Goal: Transaction & Acquisition: Purchase product/service

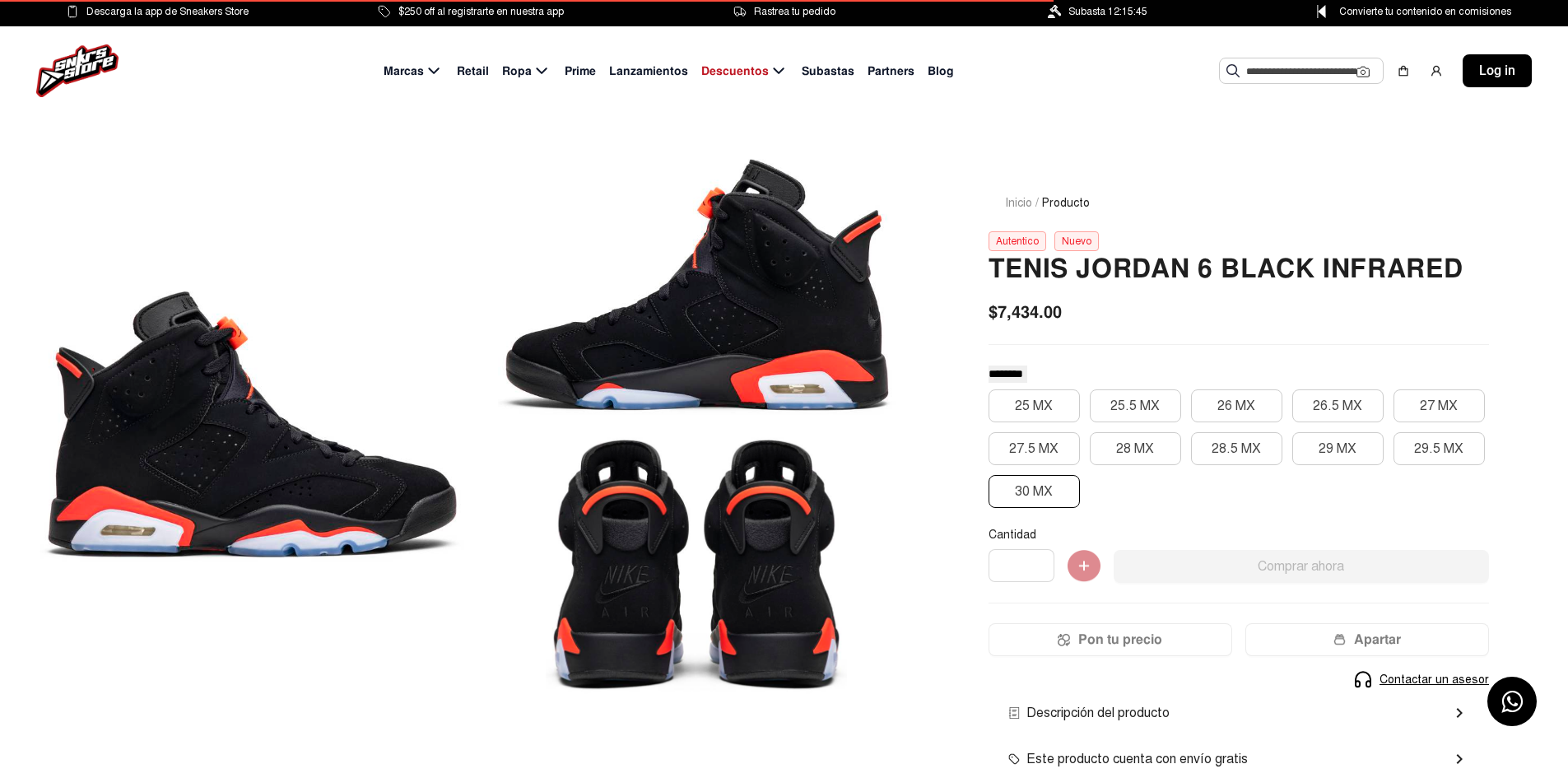
click at [1033, 490] on button "30 MX" at bounding box center [1034, 491] width 91 height 33
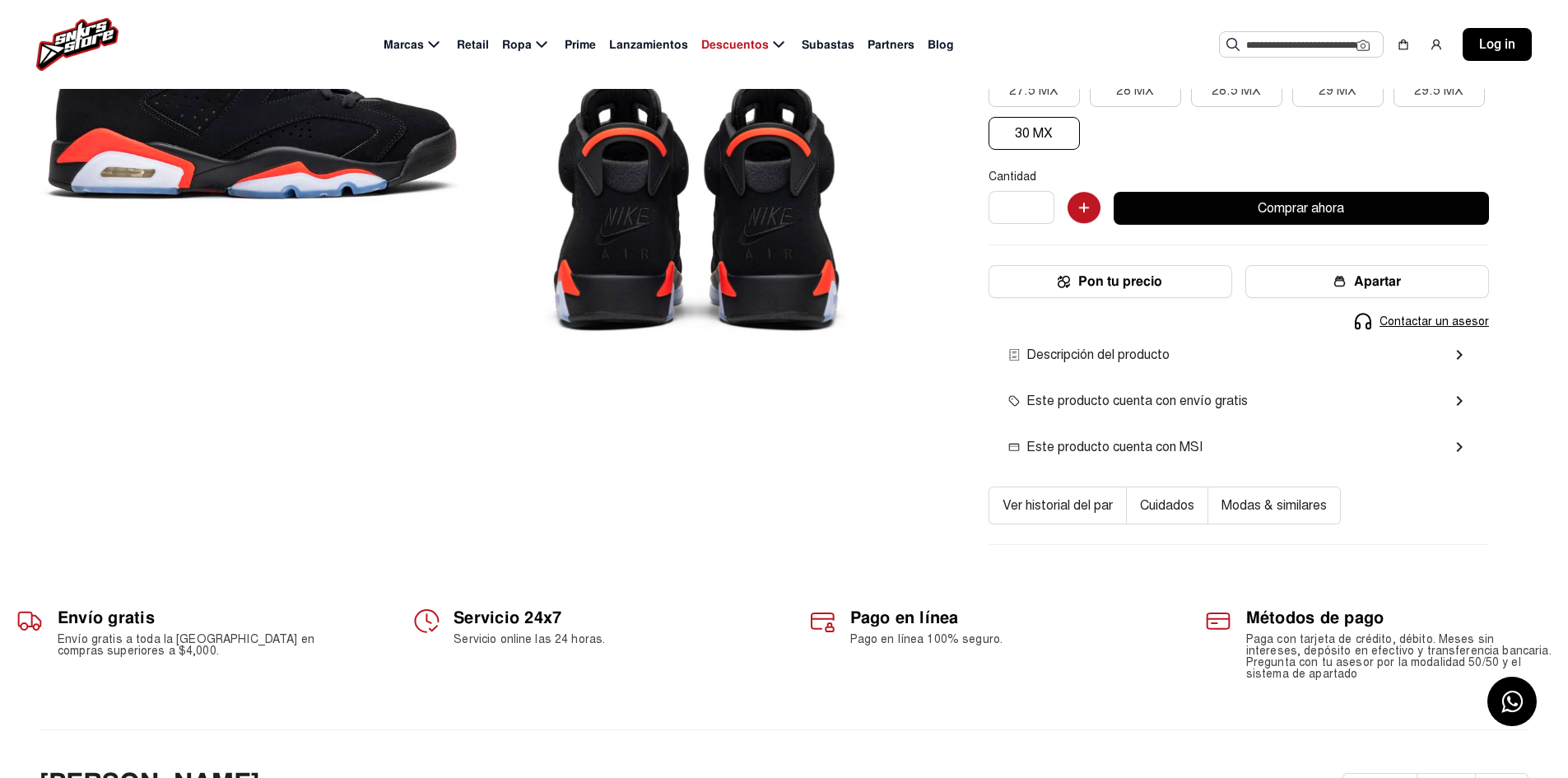
scroll to position [386, 0]
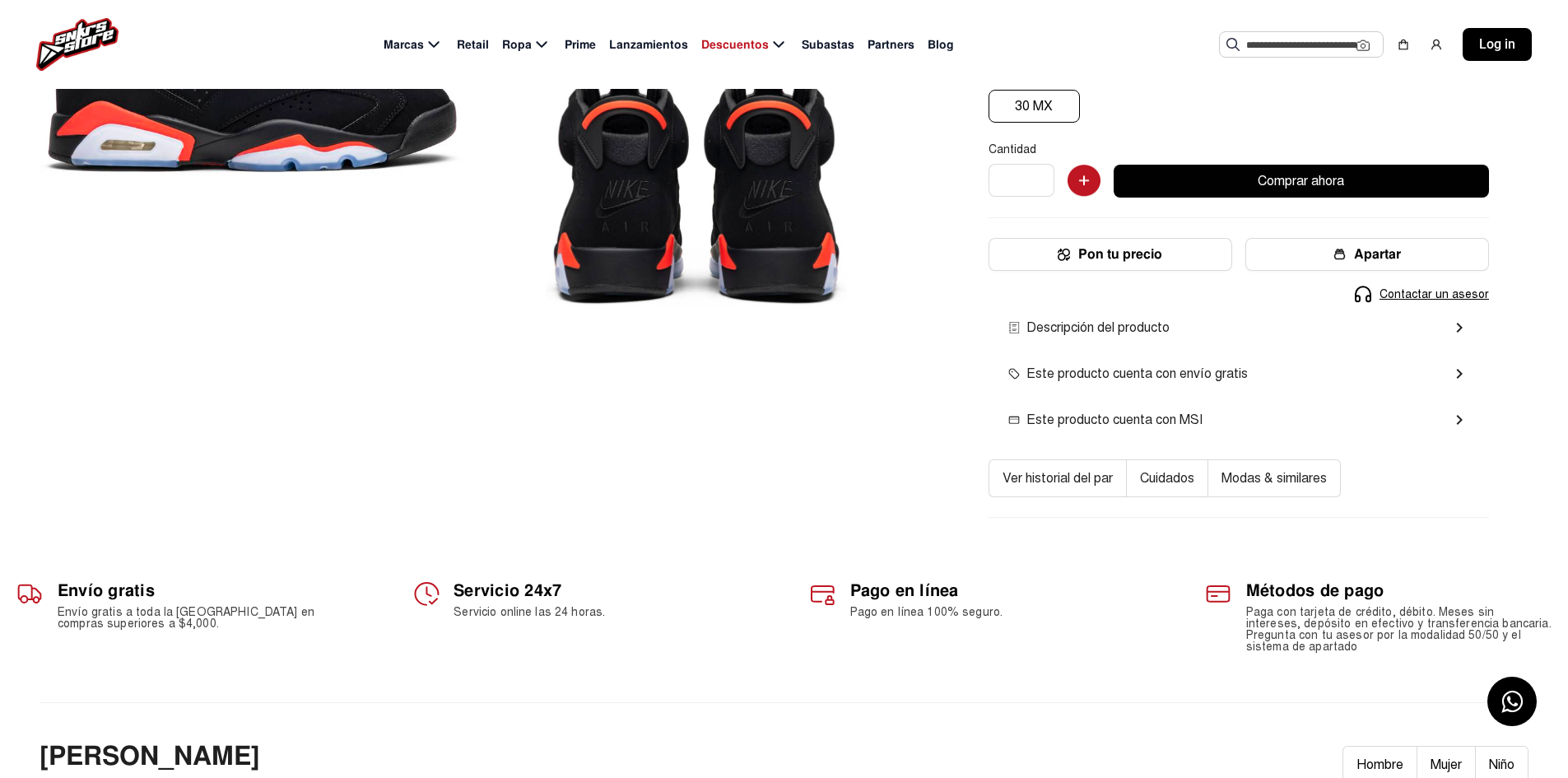
click at [1463, 322] on mat-icon "chevron_right" at bounding box center [1459, 327] width 20 height 20
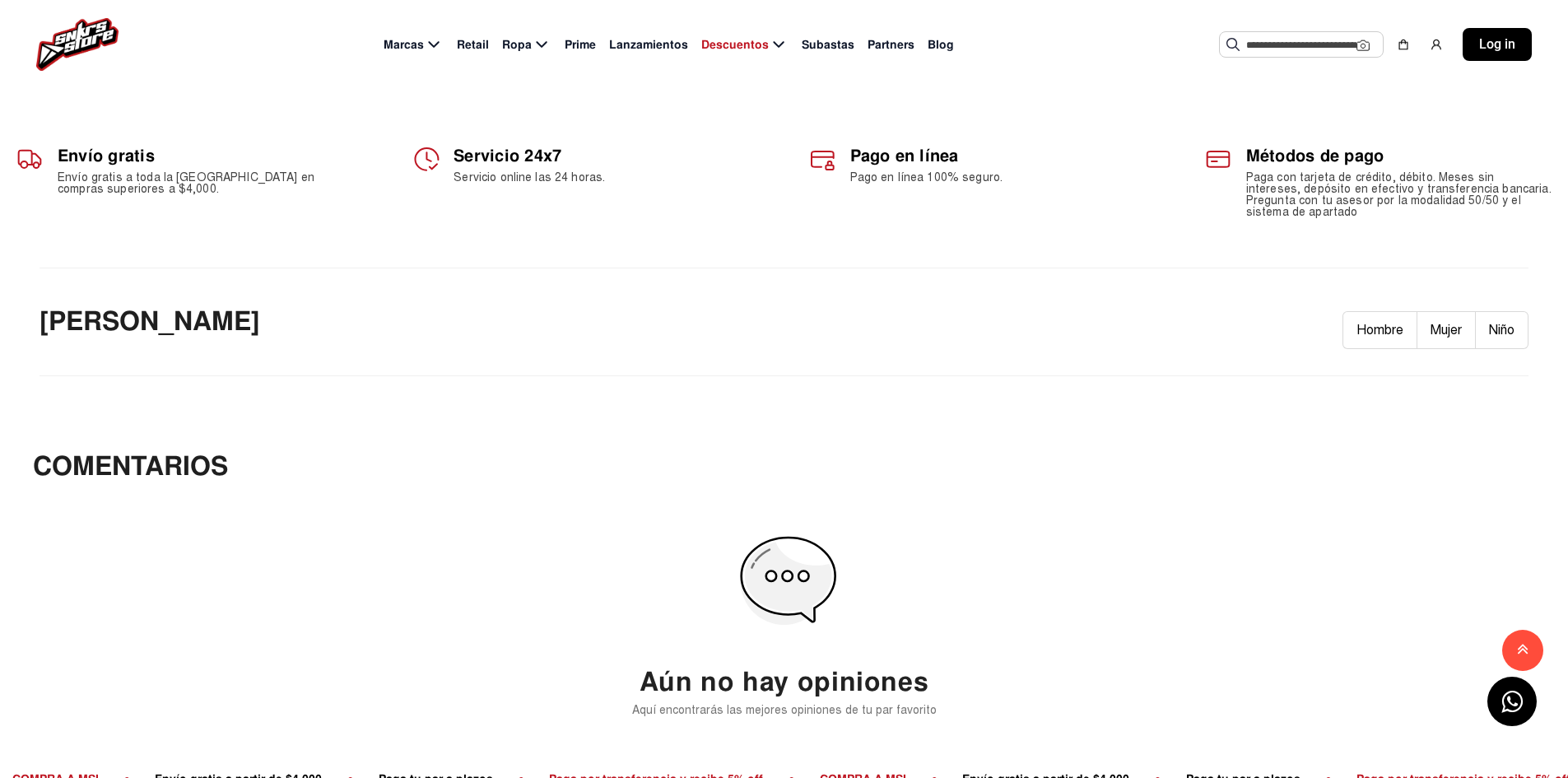
scroll to position [0, 0]
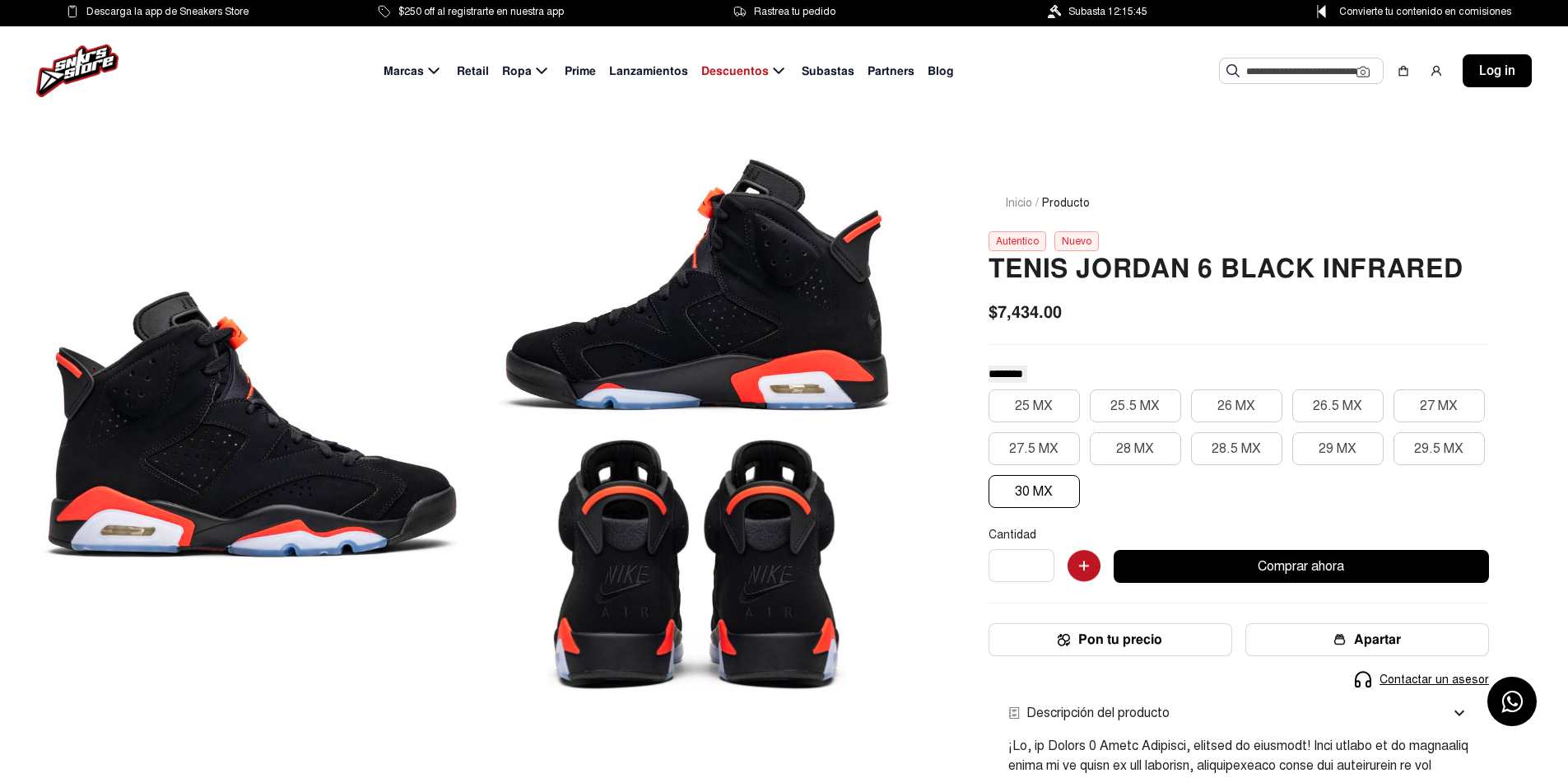
click at [1208, 567] on button "Comprar ahora" at bounding box center [1302, 566] width 375 height 33
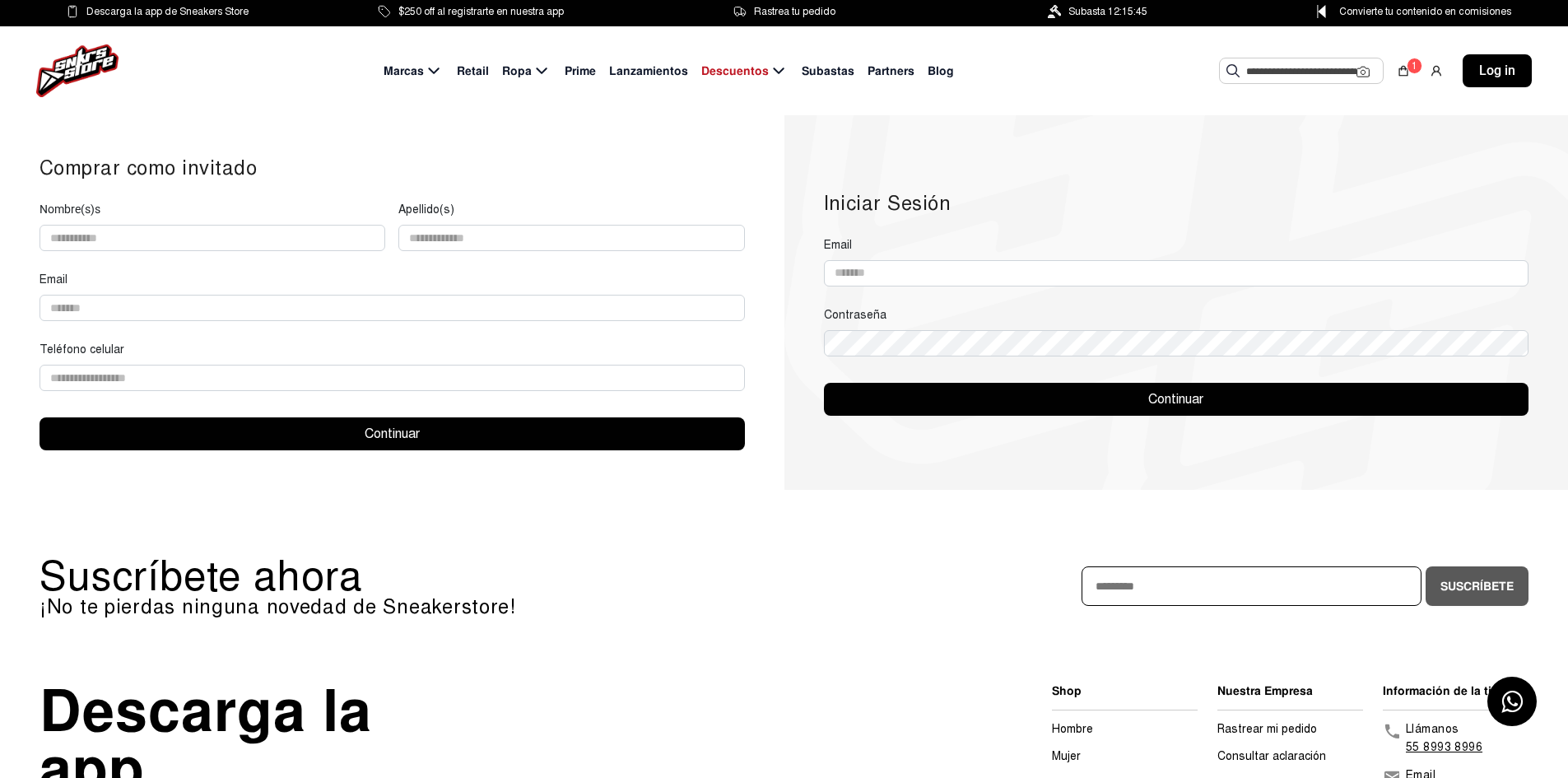
click at [1296, 67] on input "Nombre(s)s" at bounding box center [1302, 71] width 110 height 25
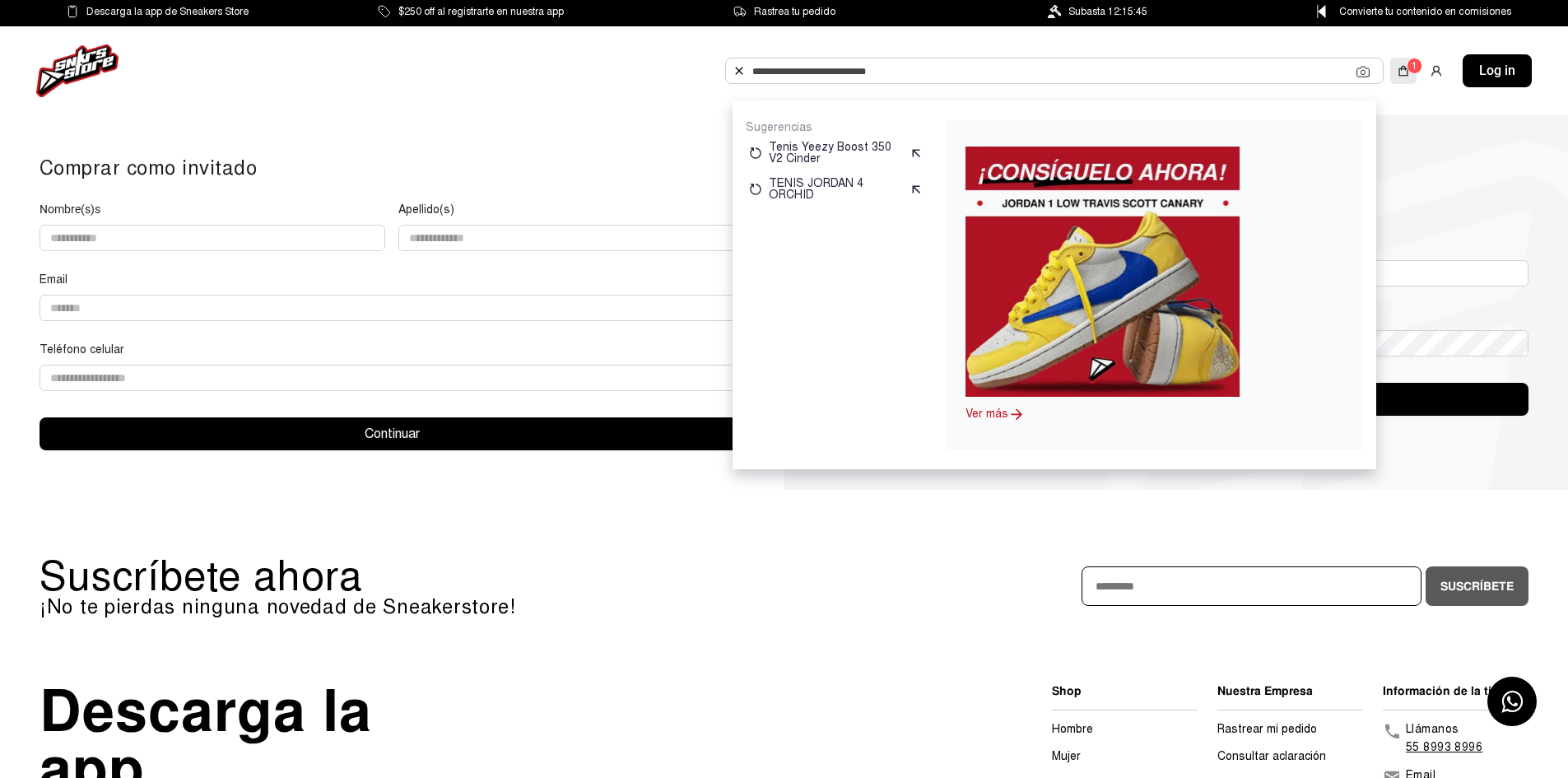
click at [1398, 75] on img at bounding box center [1404, 71] width 13 height 13
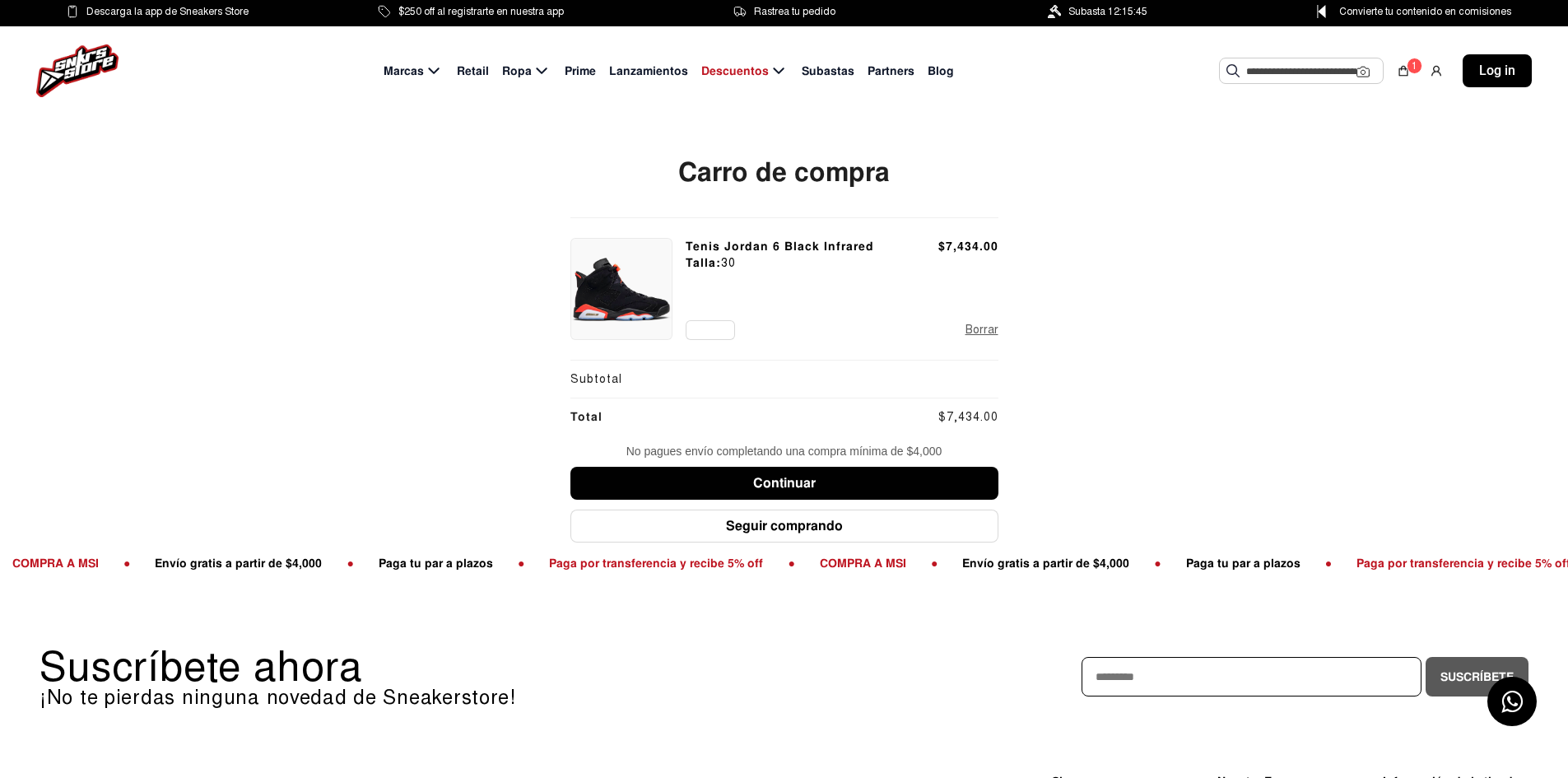
click at [1290, 66] on input "text" at bounding box center [1302, 71] width 110 height 25
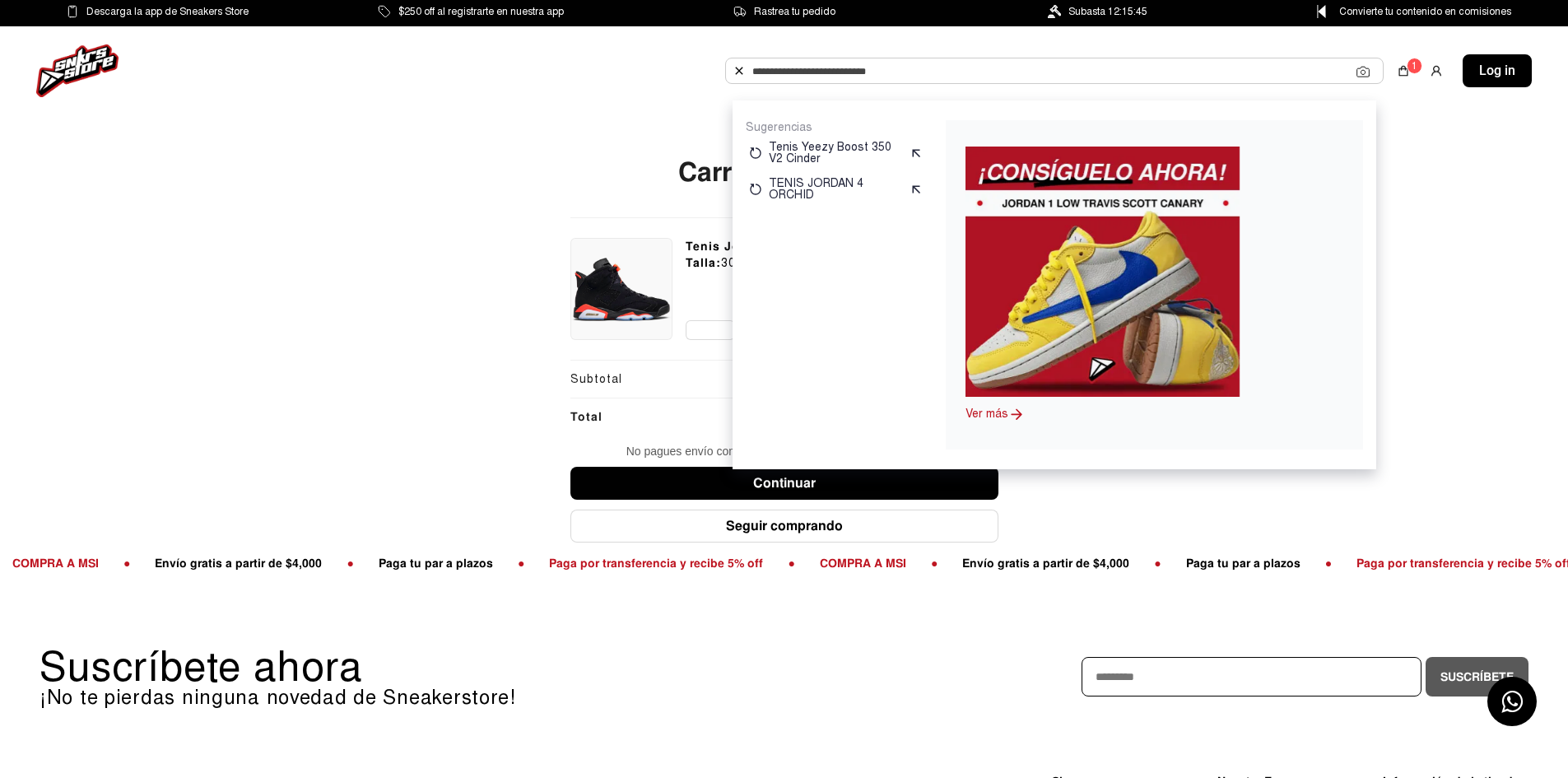
click at [157, 145] on div "Contactar un asesor 1 Descarga la app de Sneakers Store $250 off al registrarte…" at bounding box center [784, 593] width 1568 height 1186
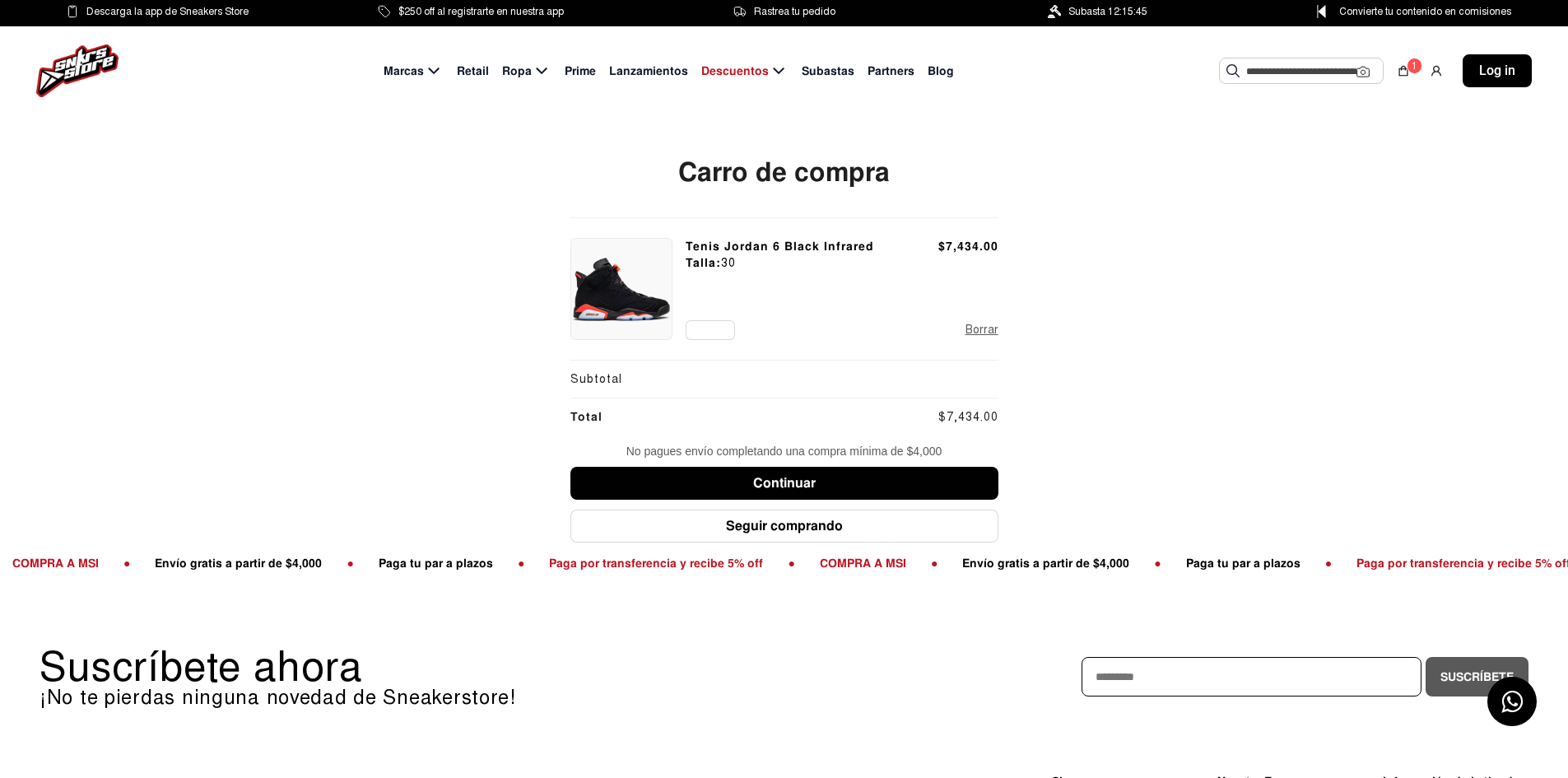
click at [1270, 75] on input "text" at bounding box center [1302, 71] width 110 height 25
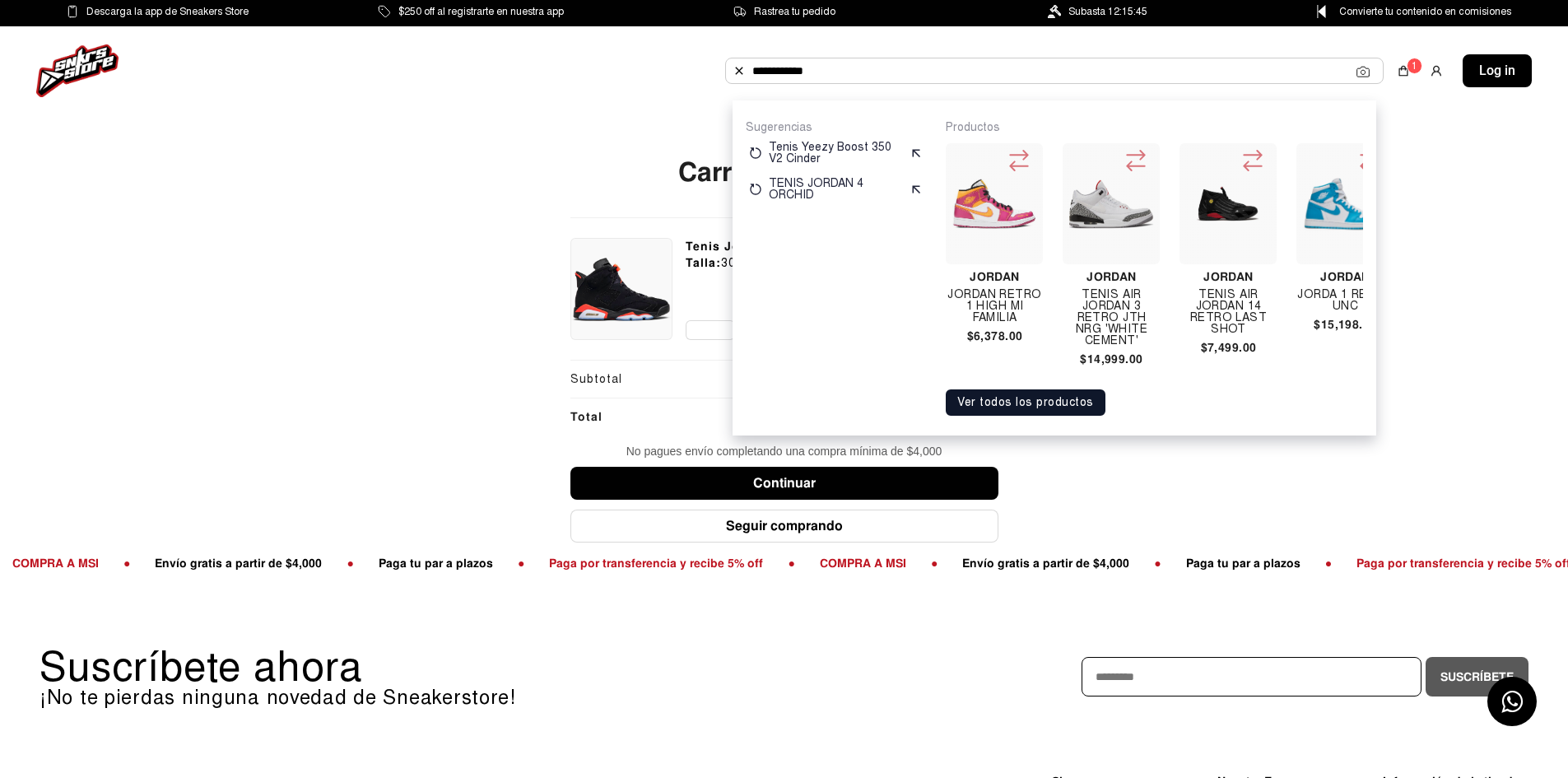
type input "**********"
click at [1067, 416] on button "Ver todos los productos" at bounding box center [1025, 403] width 159 height 26
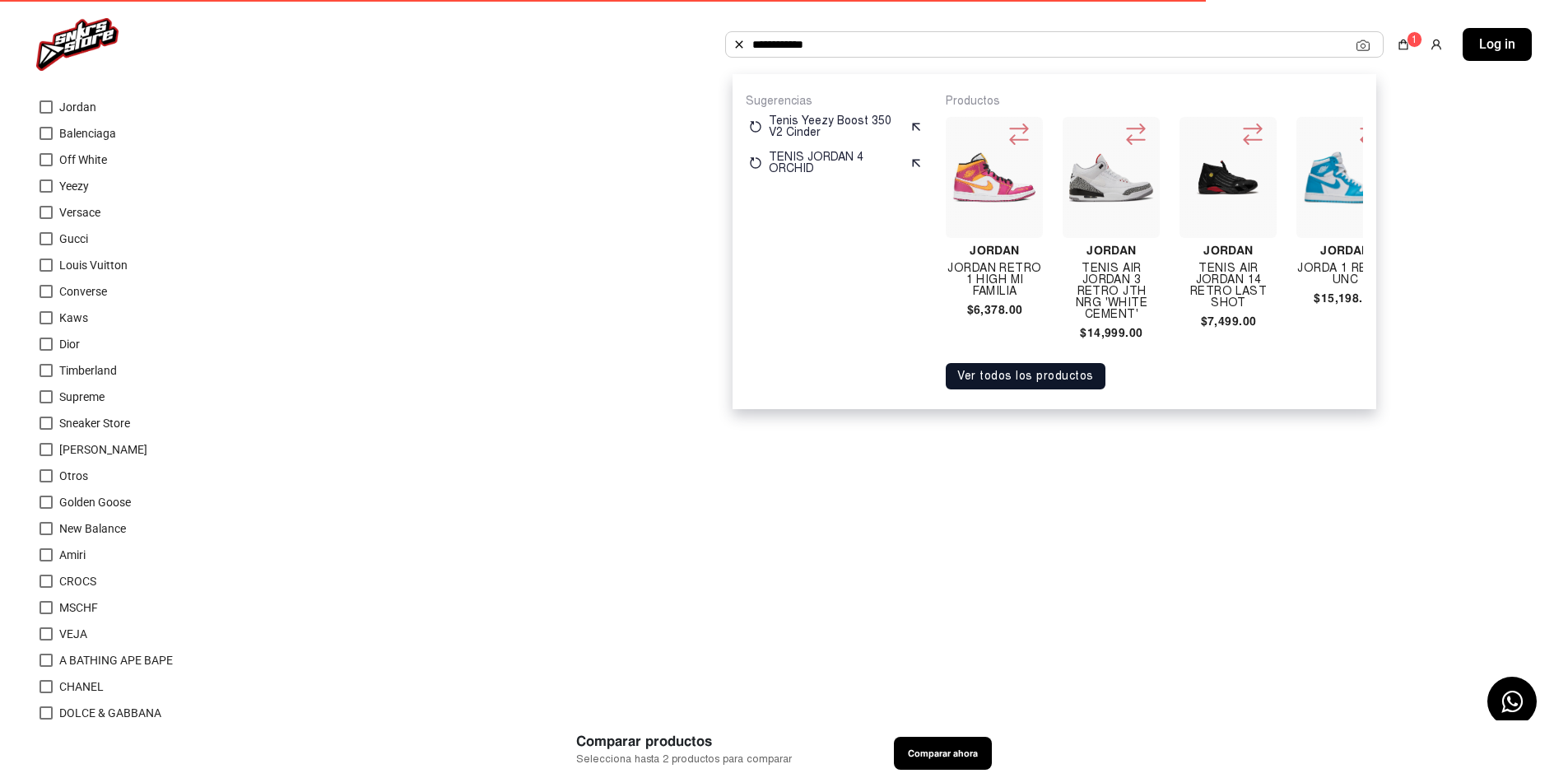
scroll to position [223, 0]
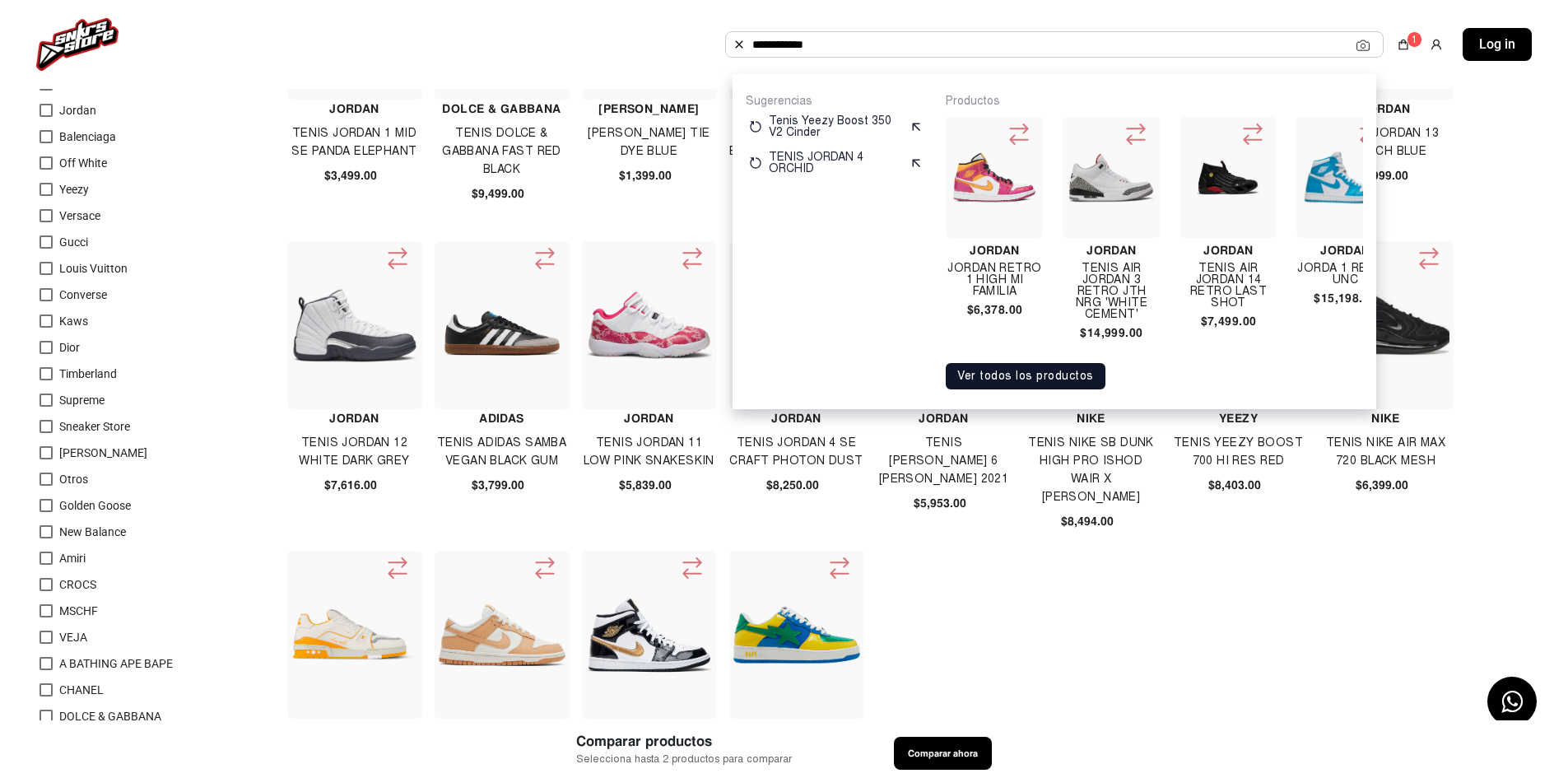
click at [46, 111] on div at bounding box center [46, 110] width 13 height 13
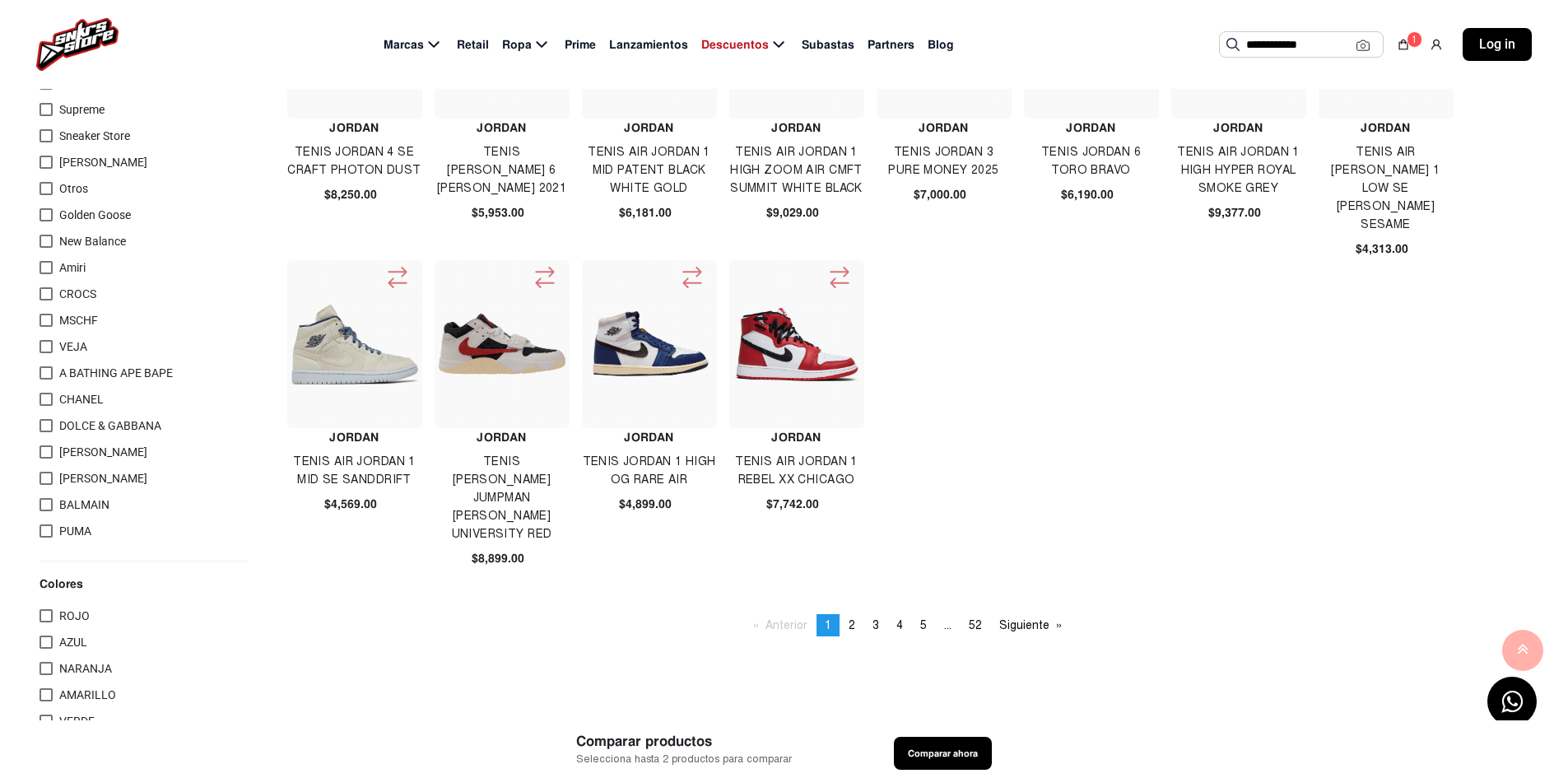
scroll to position [525, 0]
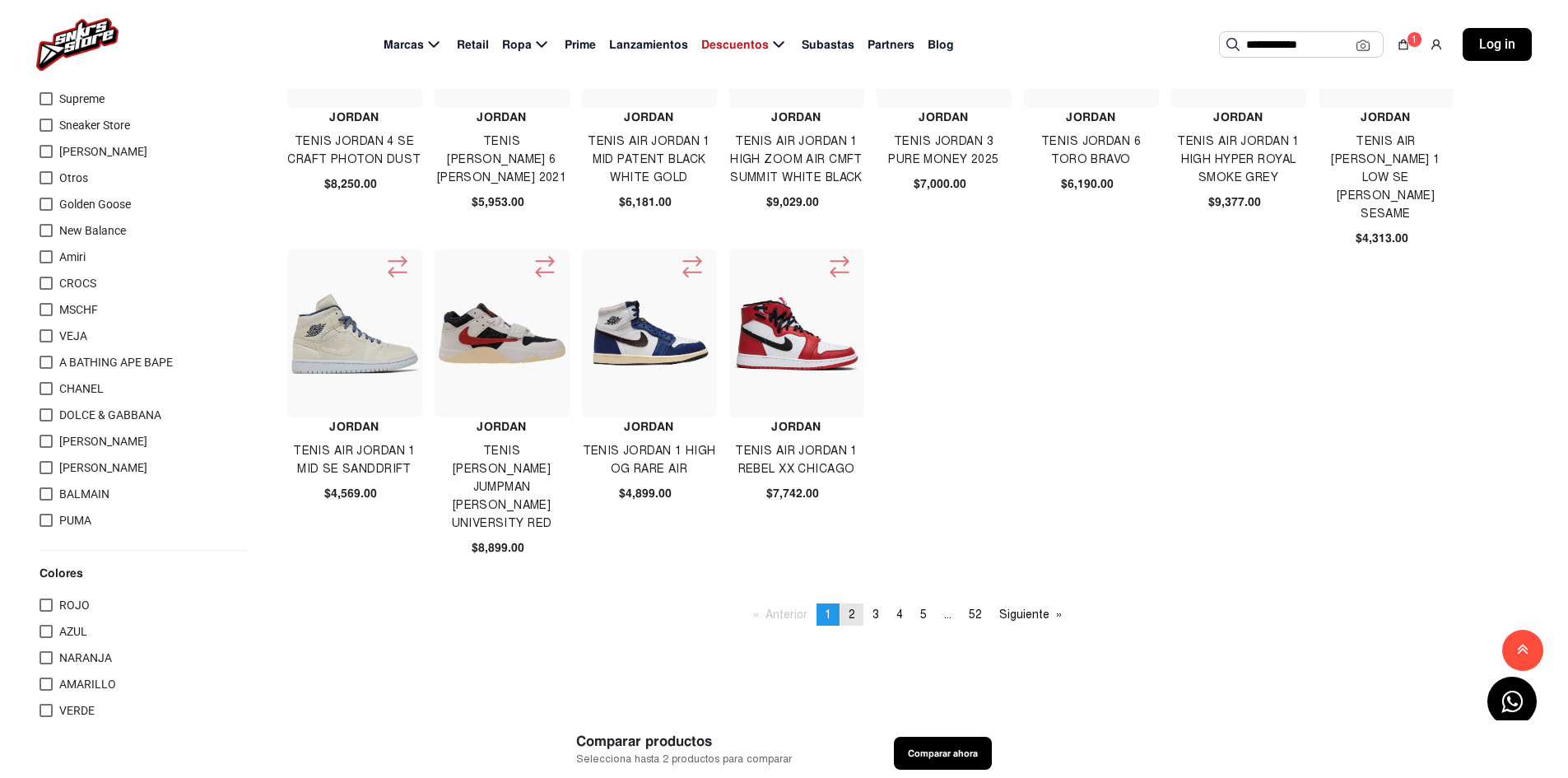
click at [853, 613] on span "2" at bounding box center [852, 614] width 7 height 14
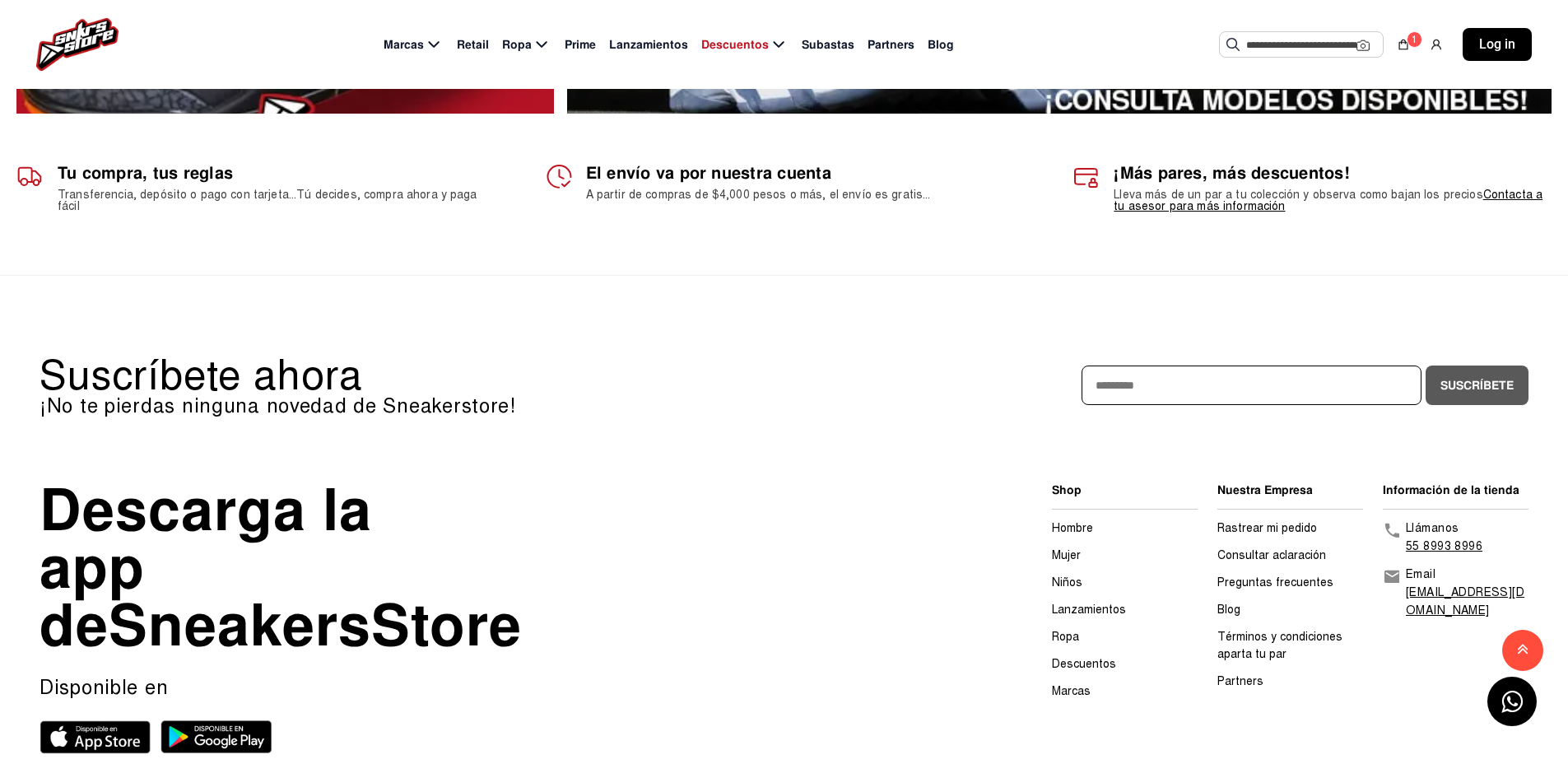
scroll to position [2314, 0]
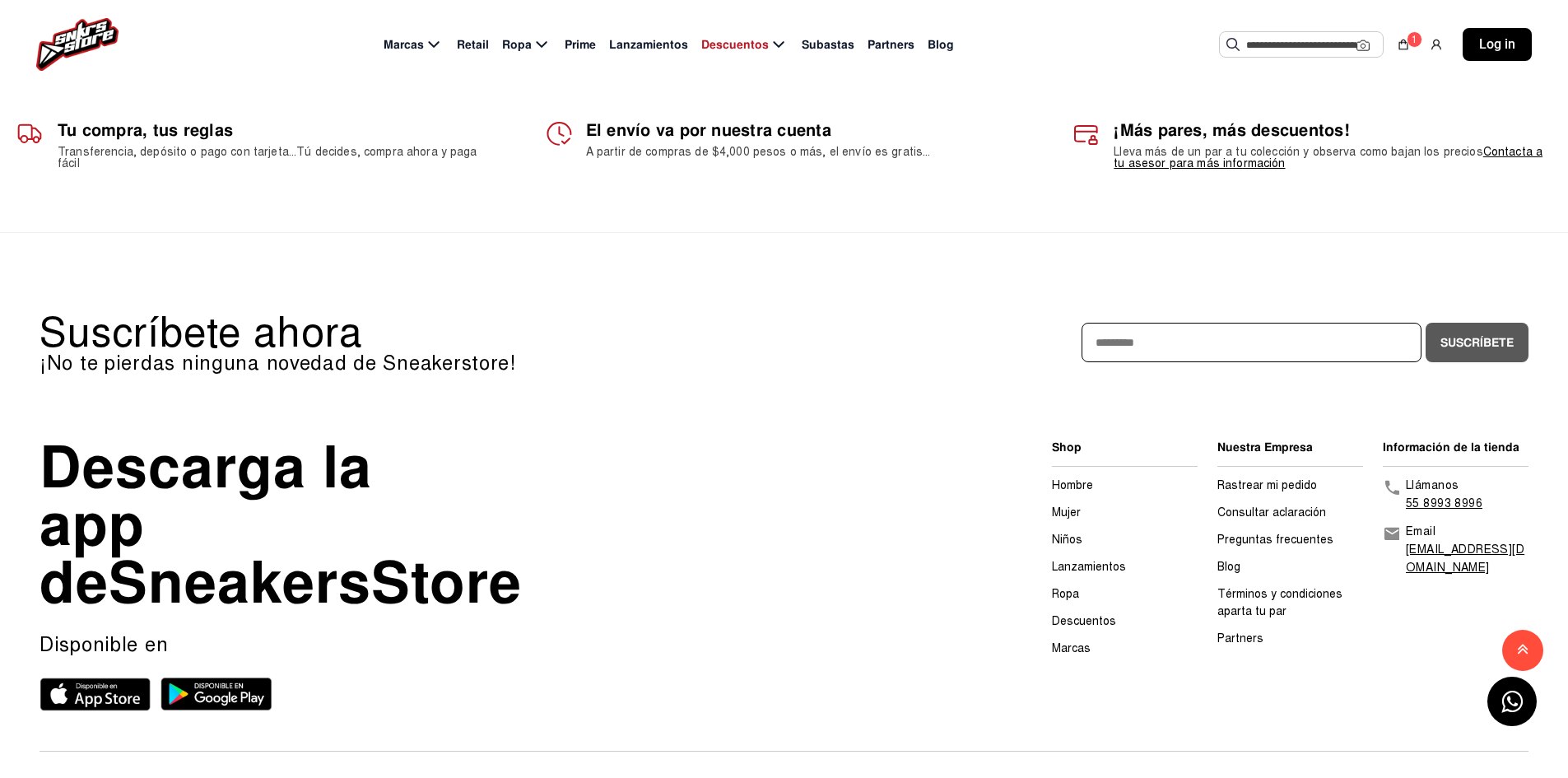
click at [55, 38] on img at bounding box center [77, 44] width 82 height 53
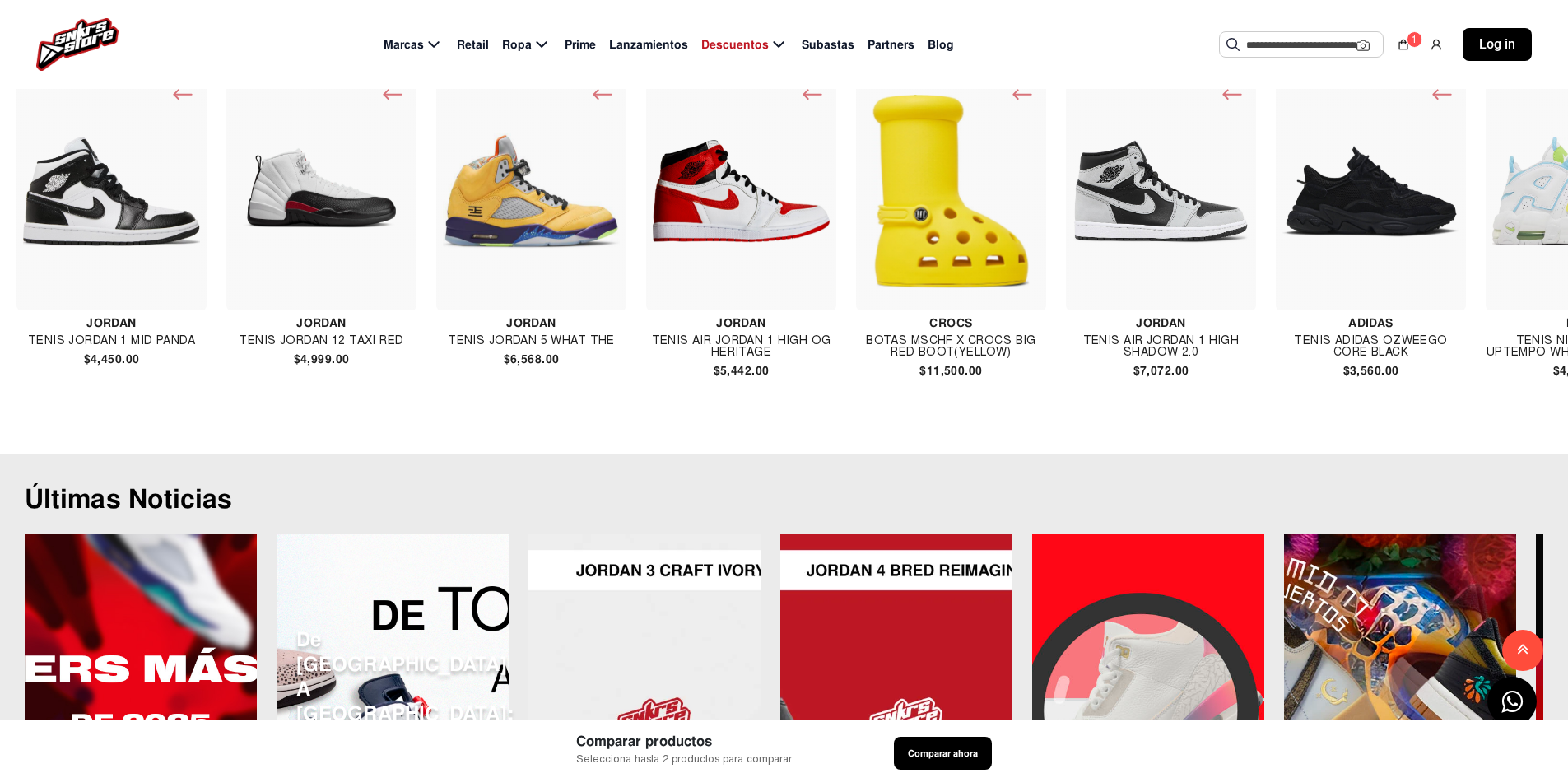
scroll to position [5073, 0]
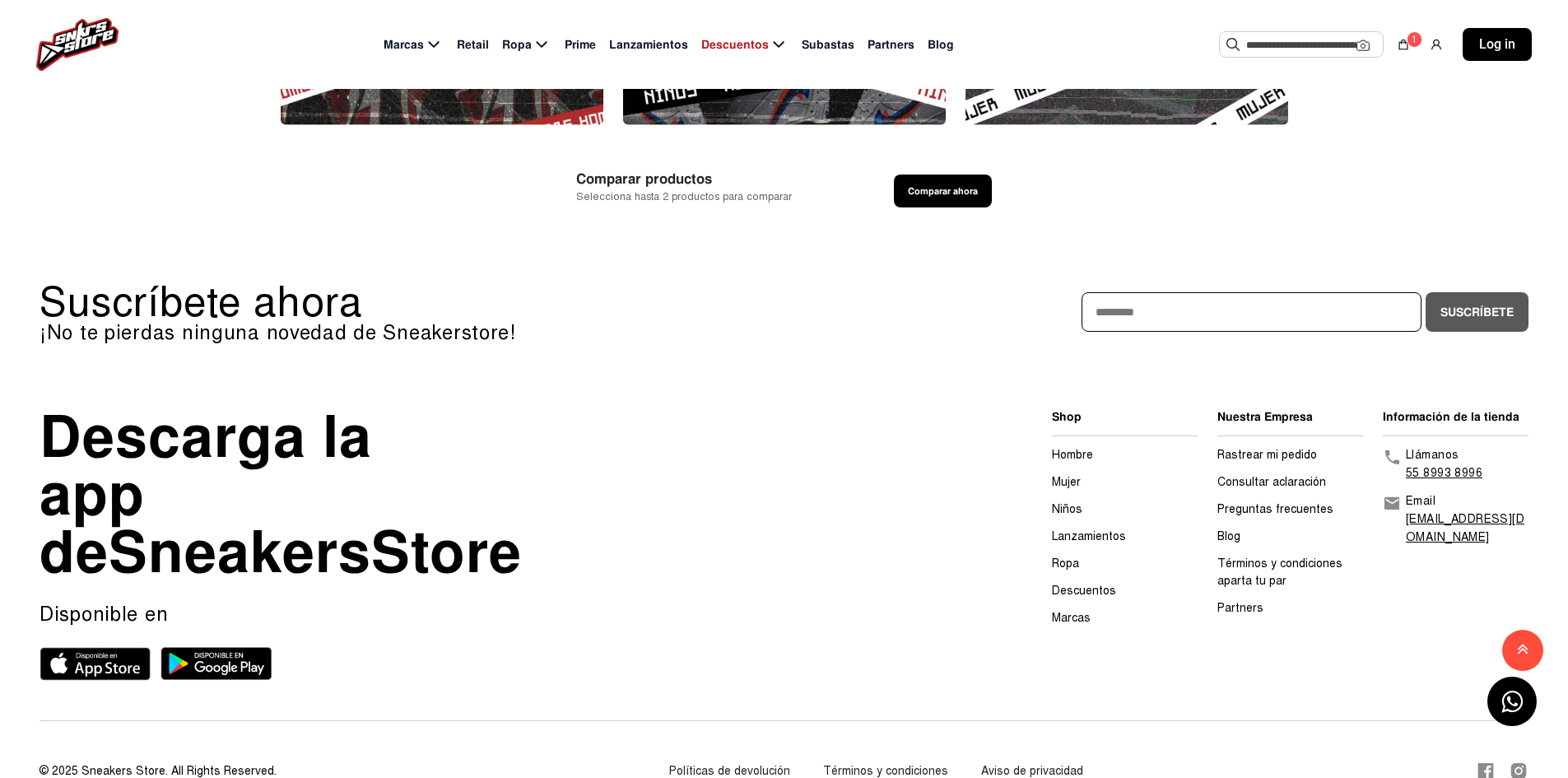
click at [1084, 462] on link "Hombre" at bounding box center [1072, 455] width 41 height 14
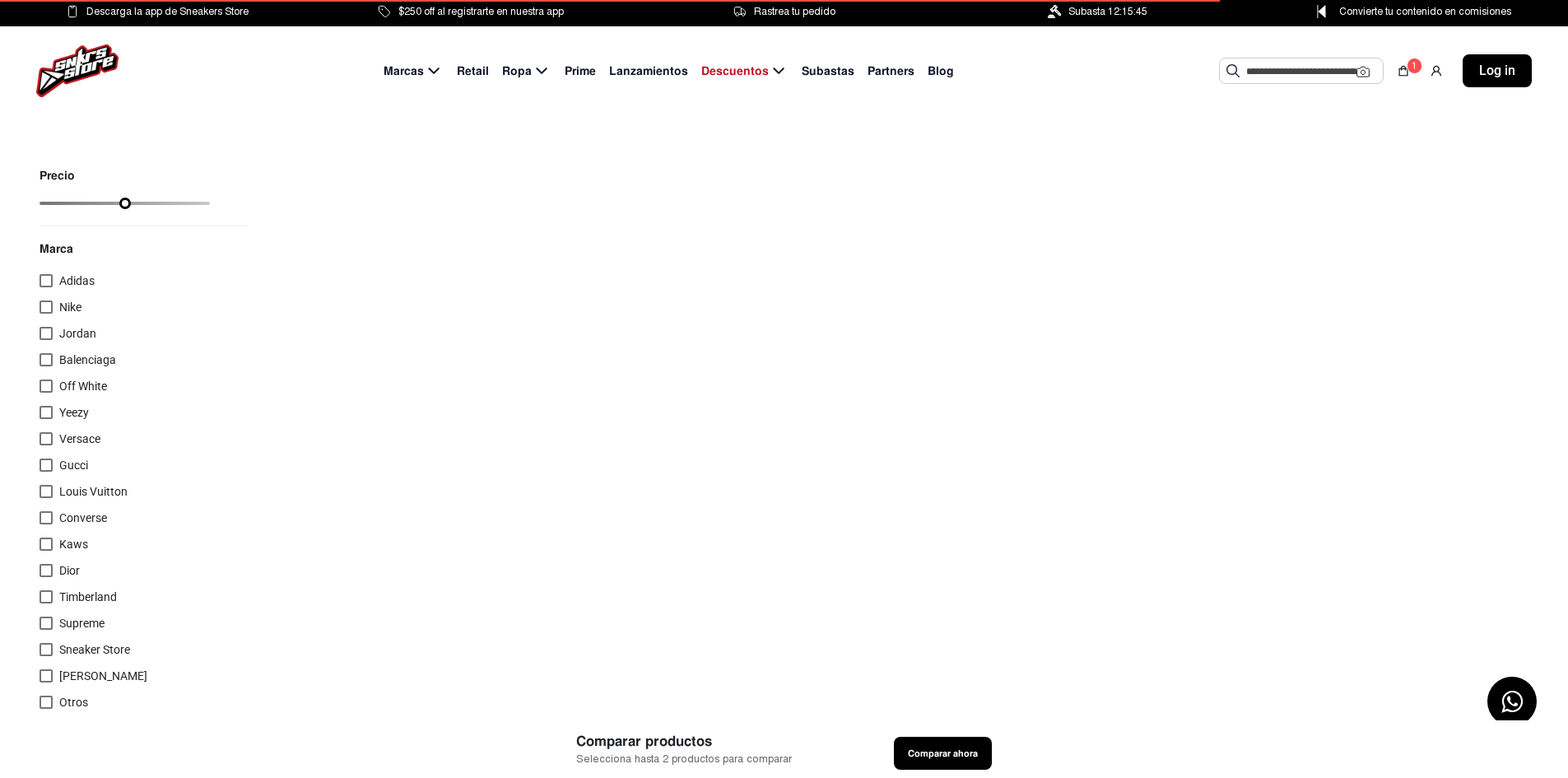
click at [48, 336] on div at bounding box center [46, 334] width 13 height 13
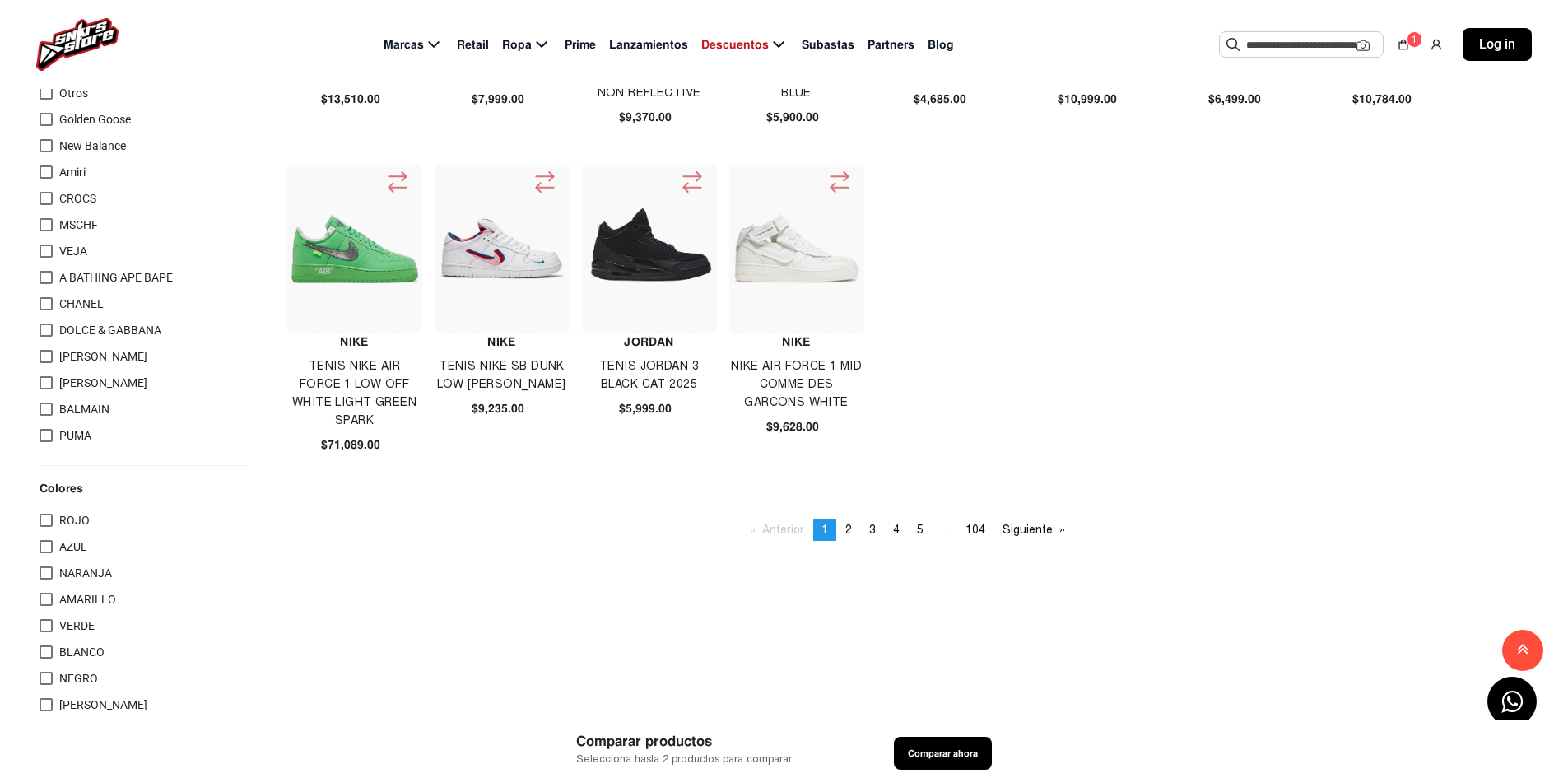
scroll to position [612, 0]
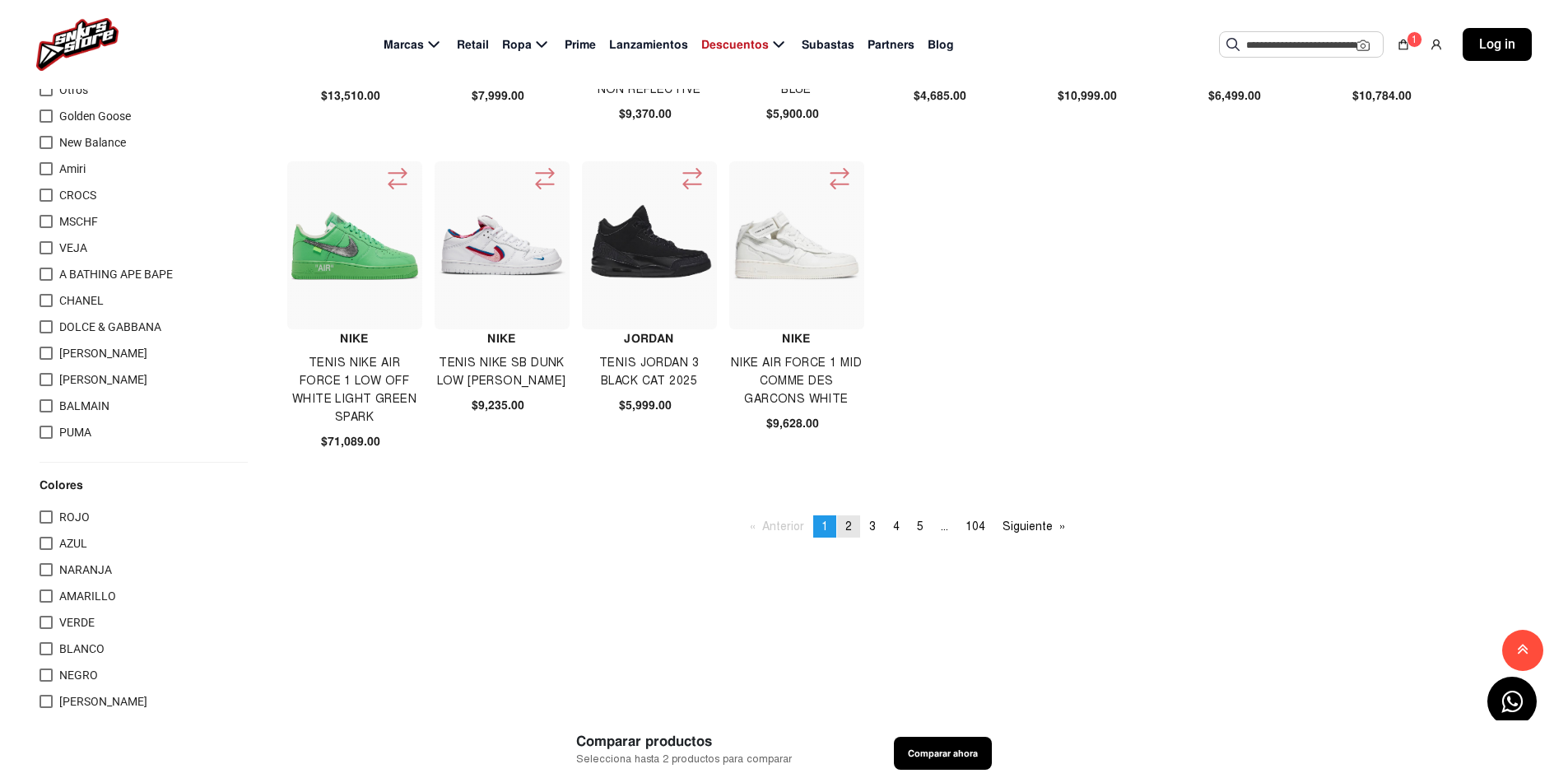
click at [849, 528] on span "2" at bounding box center [849, 526] width 7 height 14
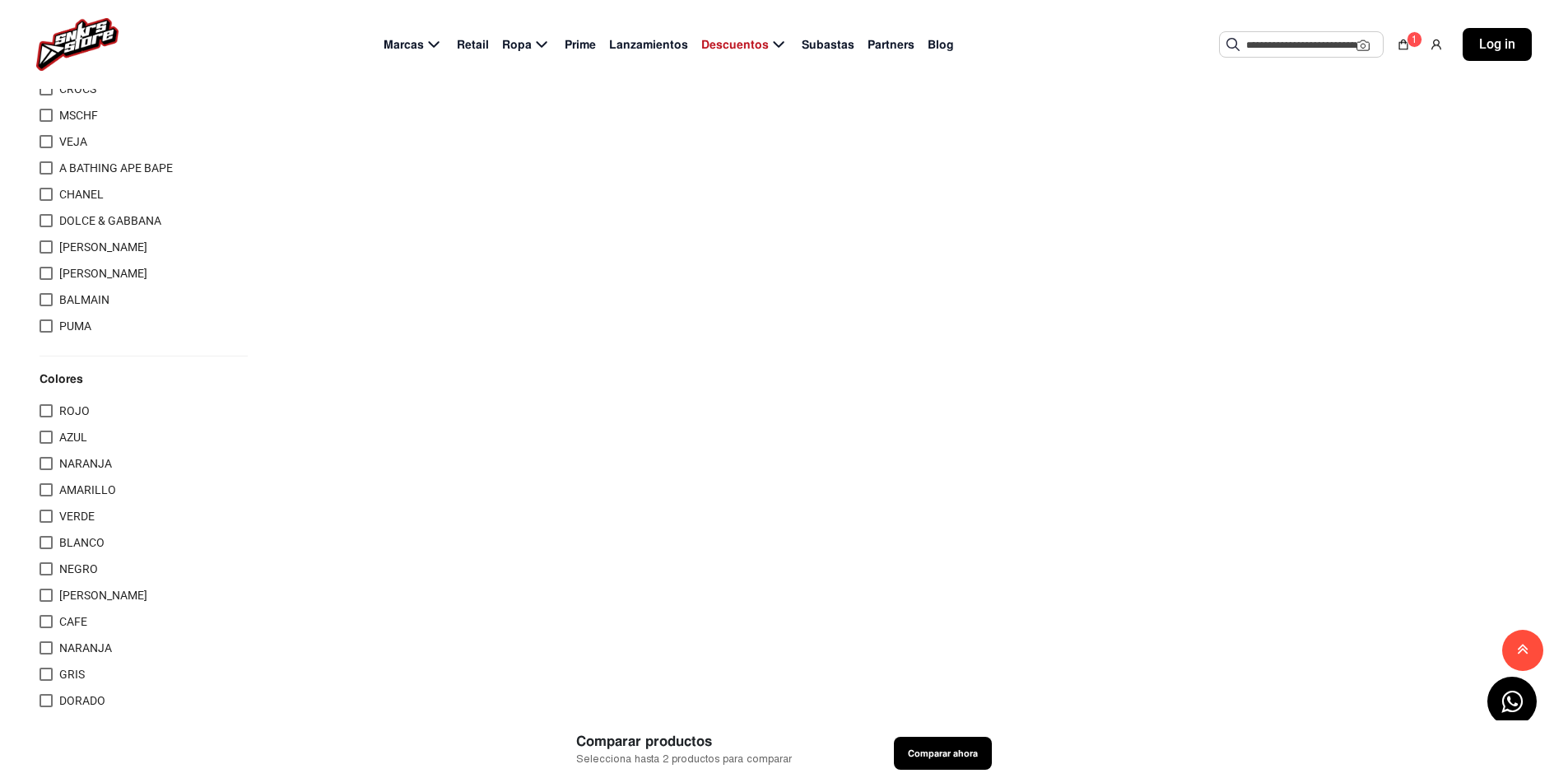
scroll to position [598, 0]
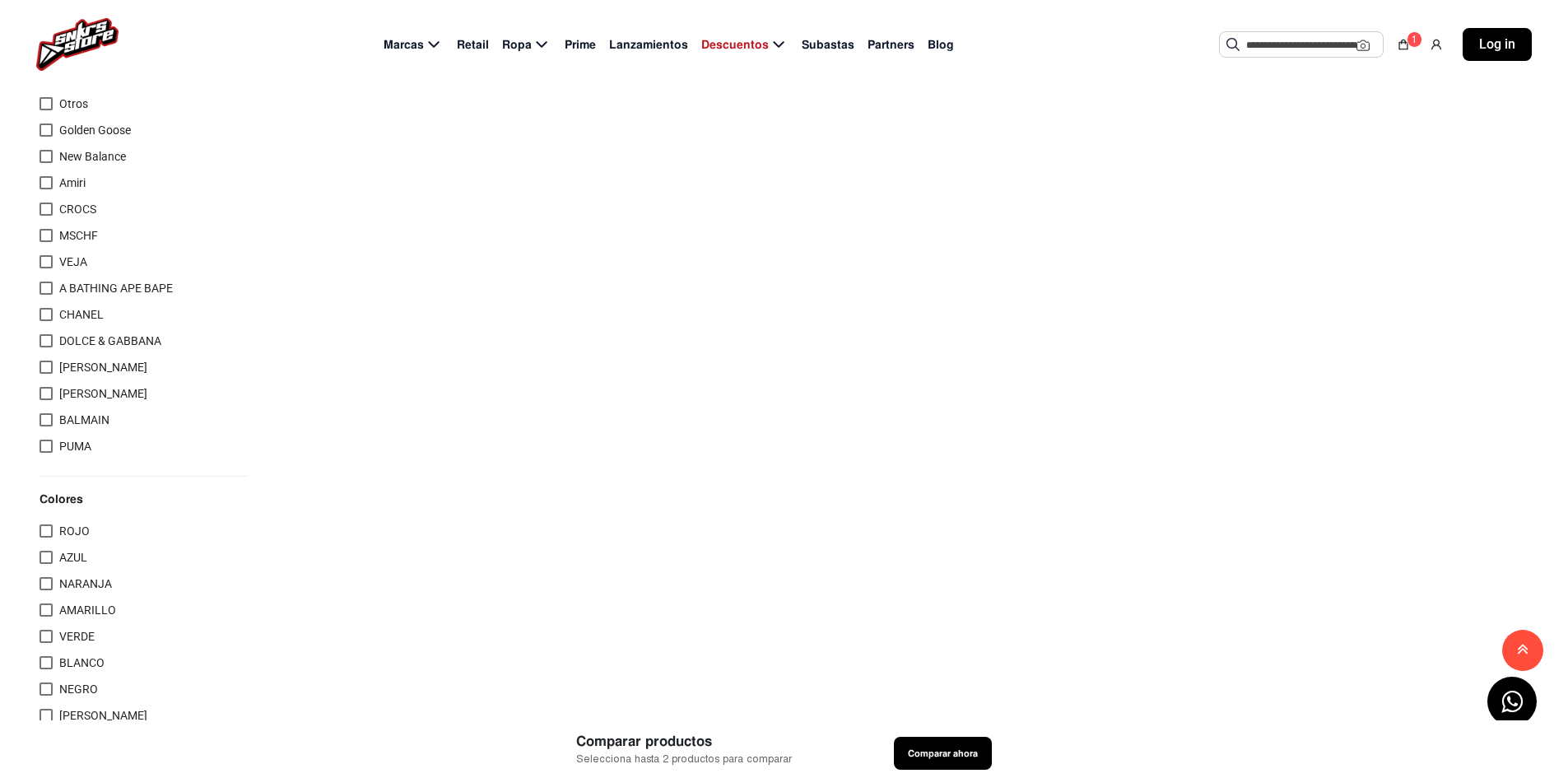
drag, startPoint x: 1511, startPoint y: 160, endPoint x: 1510, endPoint y: 48, distance: 112.0
click at [1280, 47] on input "text" at bounding box center [1302, 44] width 110 height 25
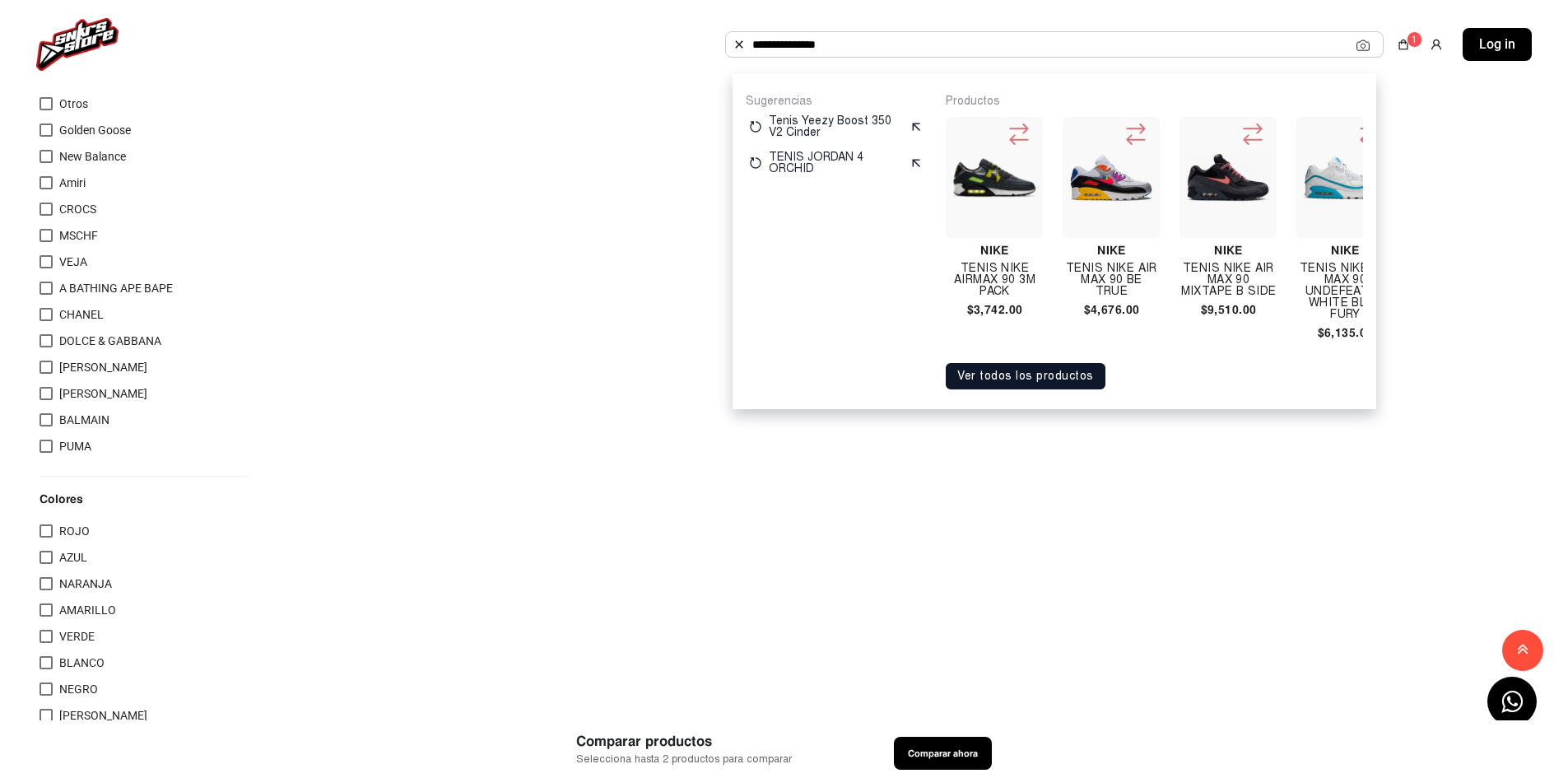
type input "**********"
click at [1075, 387] on button "Ver todos los productos" at bounding box center [1025, 376] width 159 height 26
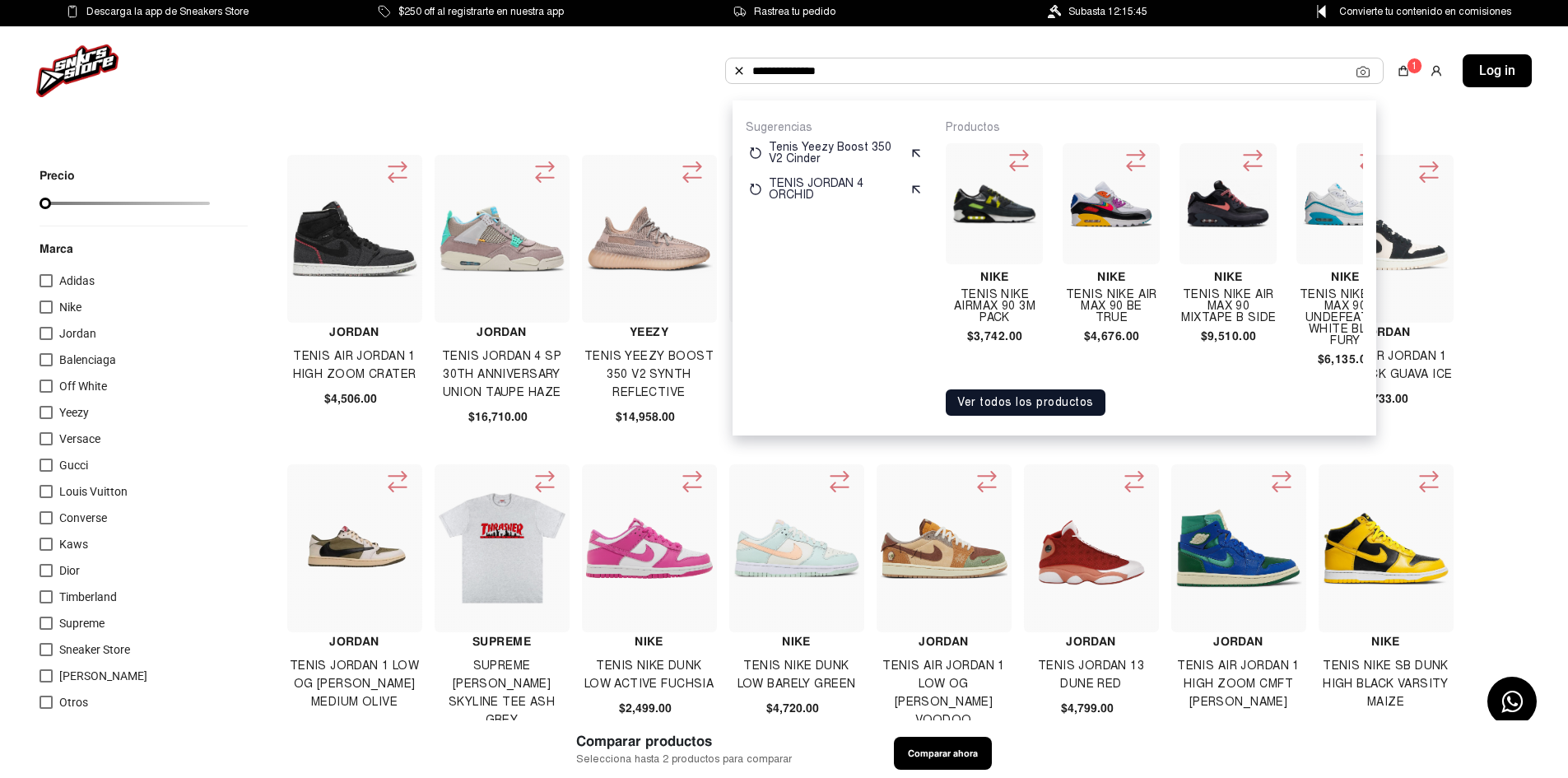
click at [1020, 416] on button "Ver todos los productos" at bounding box center [1025, 403] width 159 height 26
click at [1014, 416] on button "Ver todos los productos" at bounding box center [1025, 403] width 159 height 26
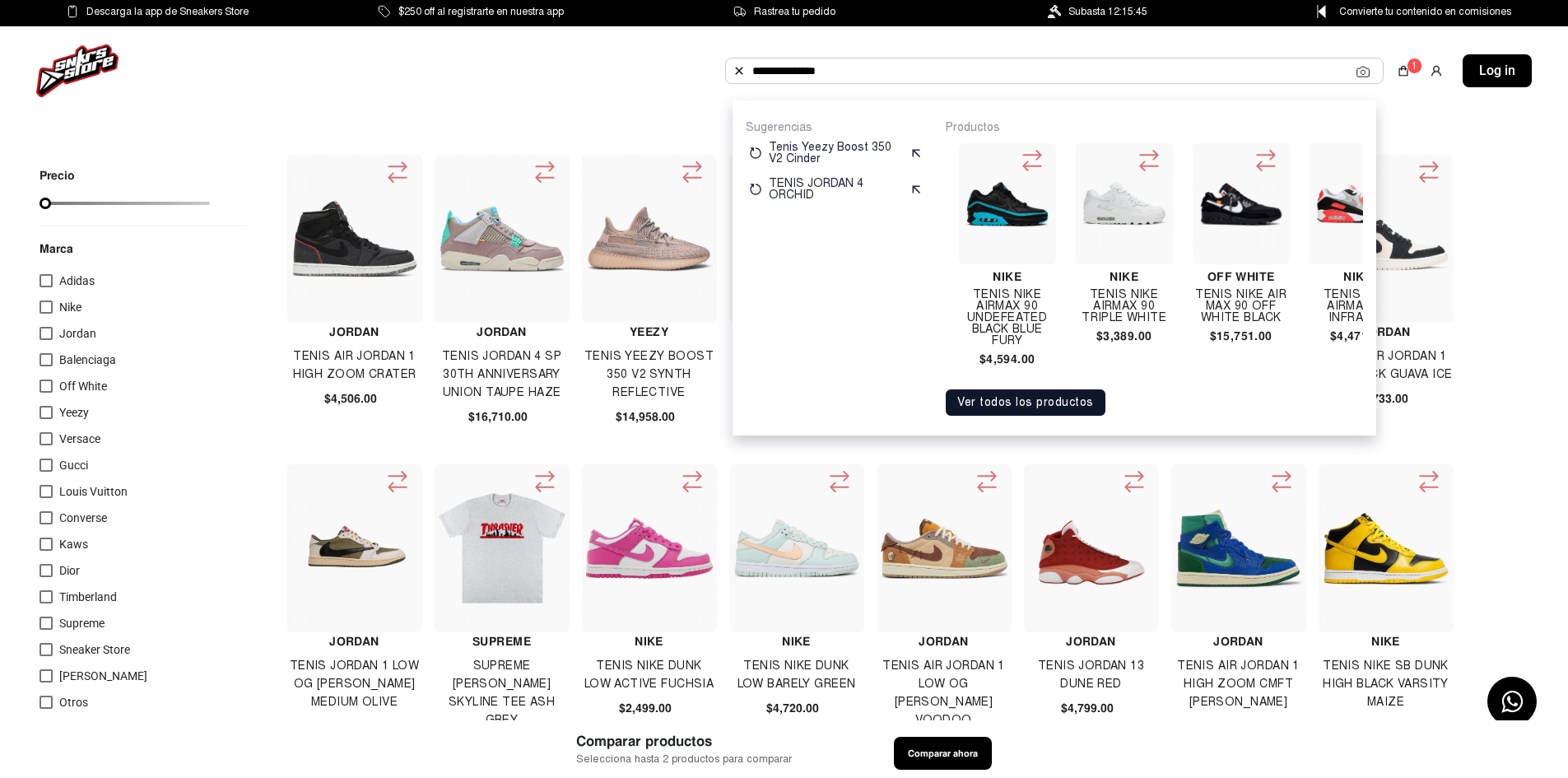
scroll to position [0, 973]
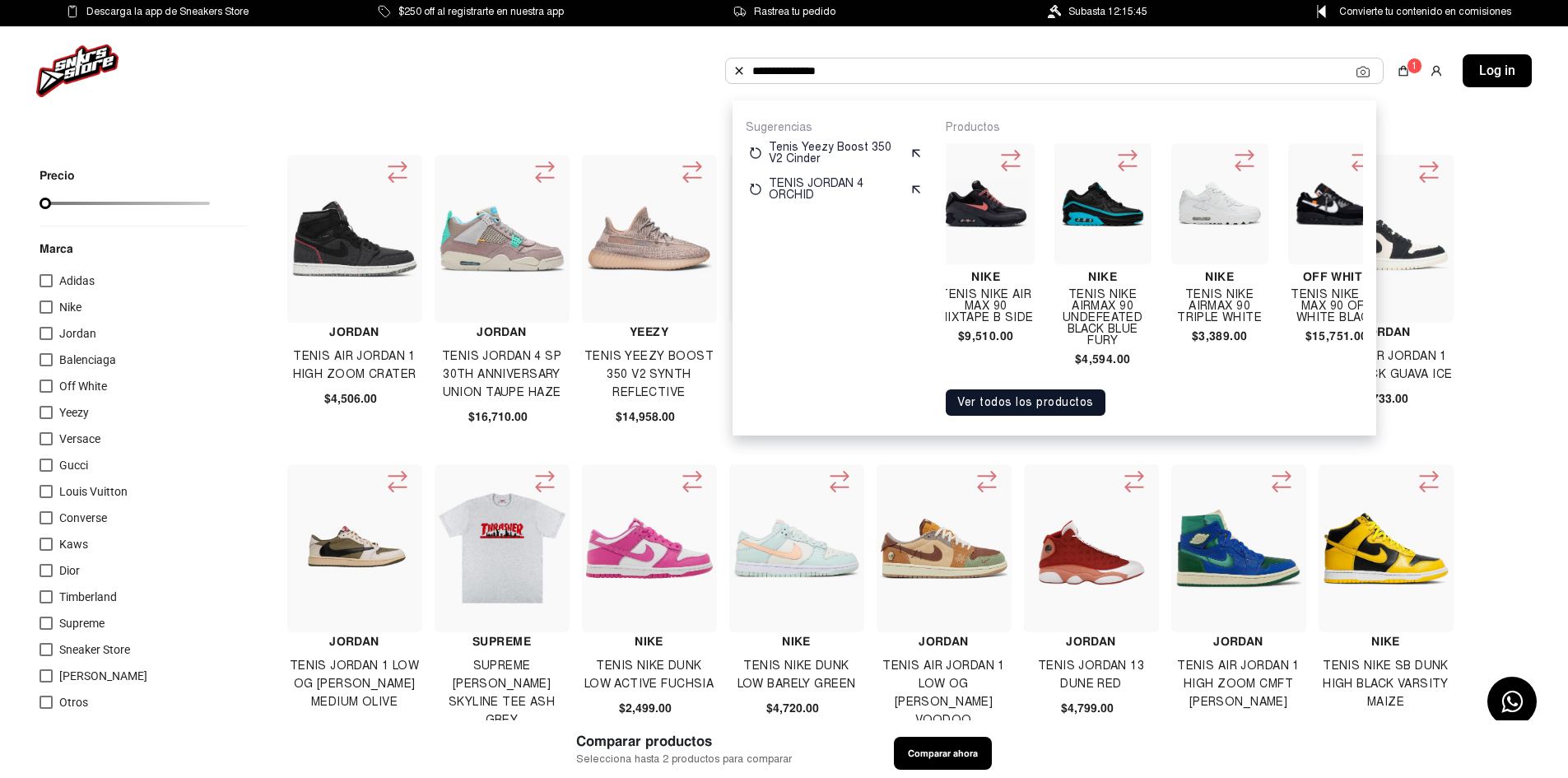
click at [1078, 414] on button "Ver todos los productos" at bounding box center [1025, 403] width 159 height 26
click at [1077, 414] on button "Ver todos los productos" at bounding box center [1025, 403] width 159 height 26
click at [1084, 414] on button "Ver todos los productos" at bounding box center [1025, 403] width 159 height 26
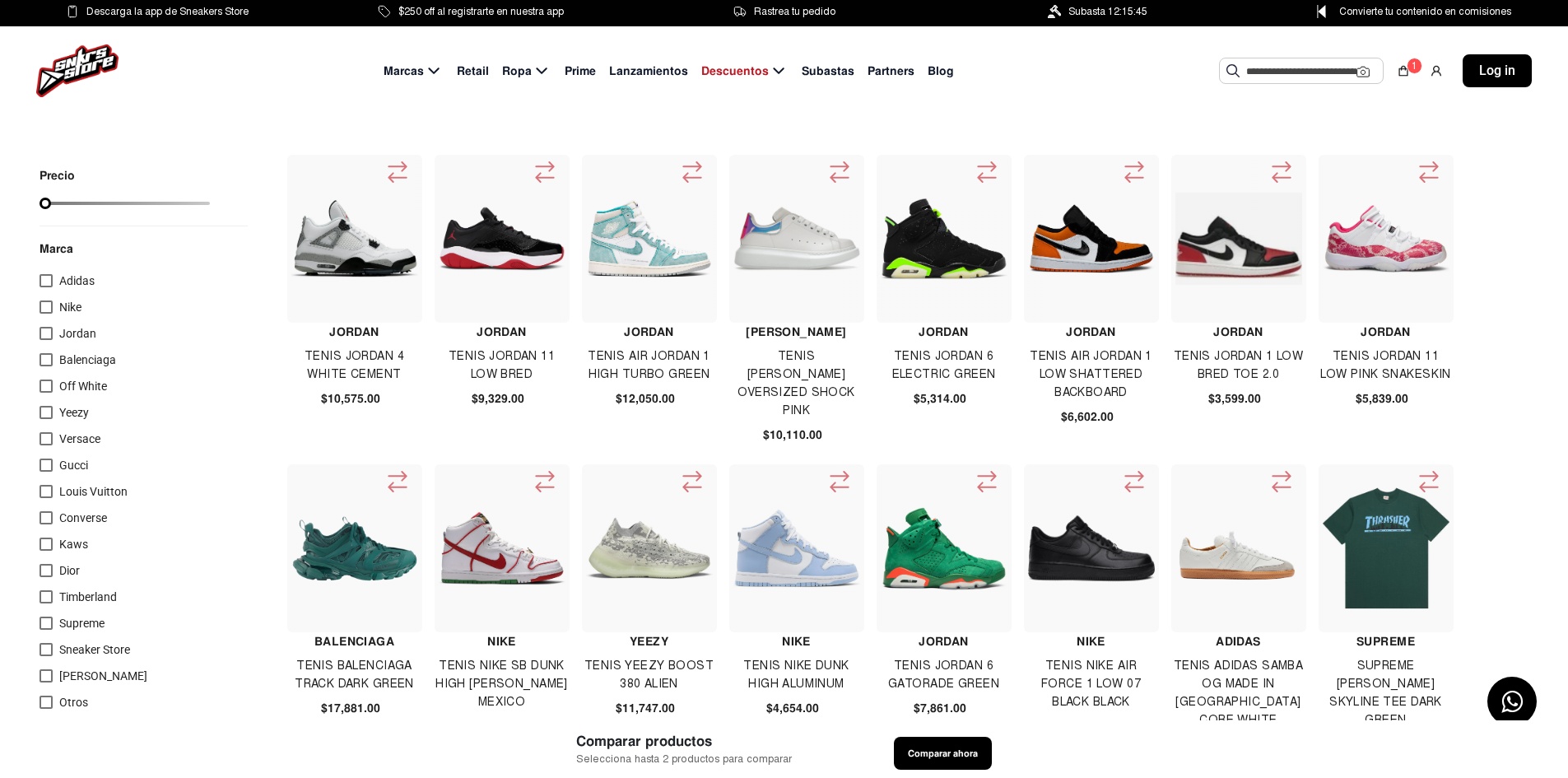
click at [1298, 75] on input "text" at bounding box center [1302, 71] width 110 height 25
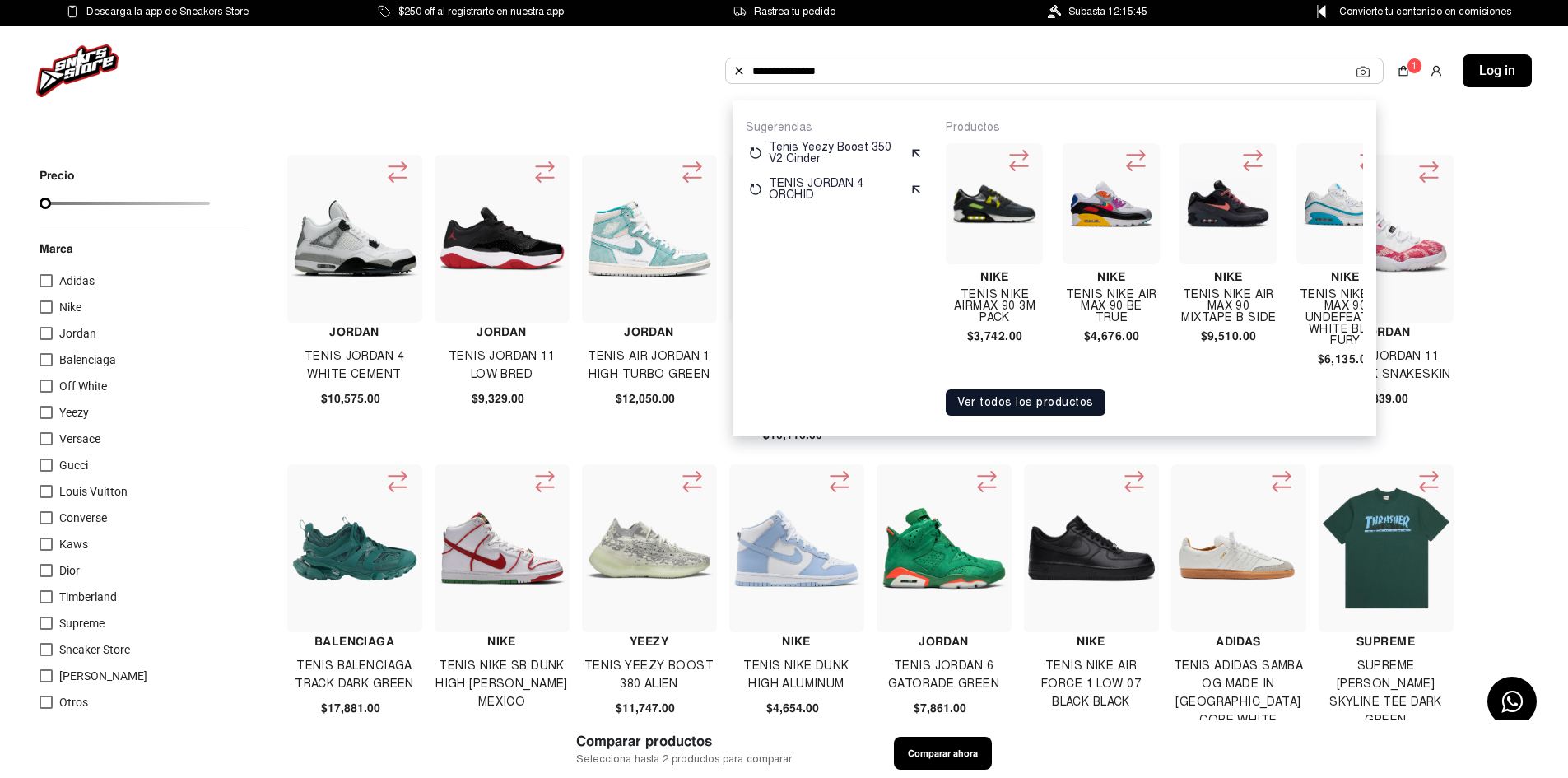
click at [1071, 416] on button "Ver todos los productos" at bounding box center [1025, 403] width 159 height 26
click at [1044, 416] on button "Ver todos los productos" at bounding box center [1025, 403] width 159 height 26
click at [903, 70] on input "**********" at bounding box center [1055, 71] width 605 height 25
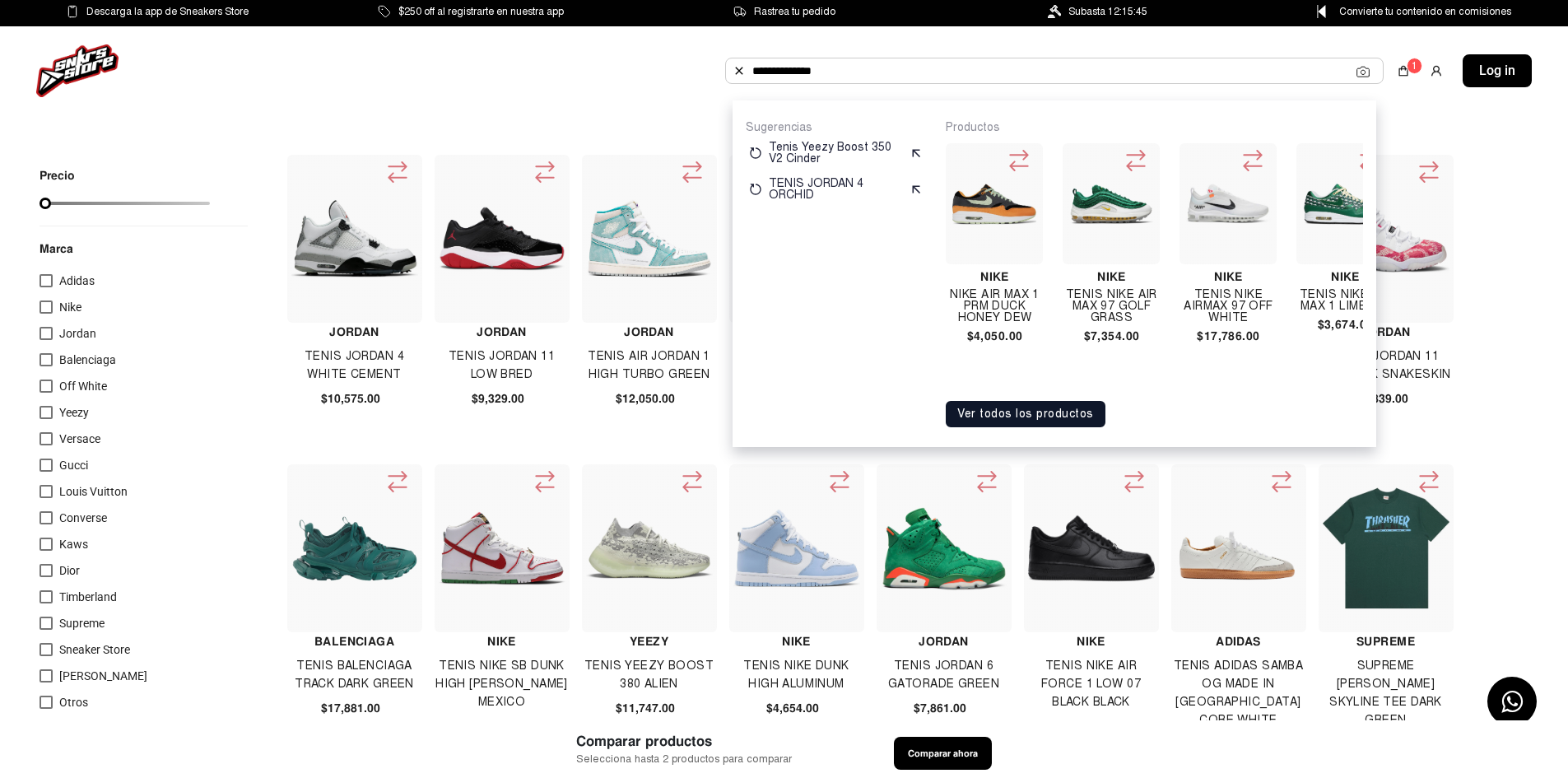
type input "**********"
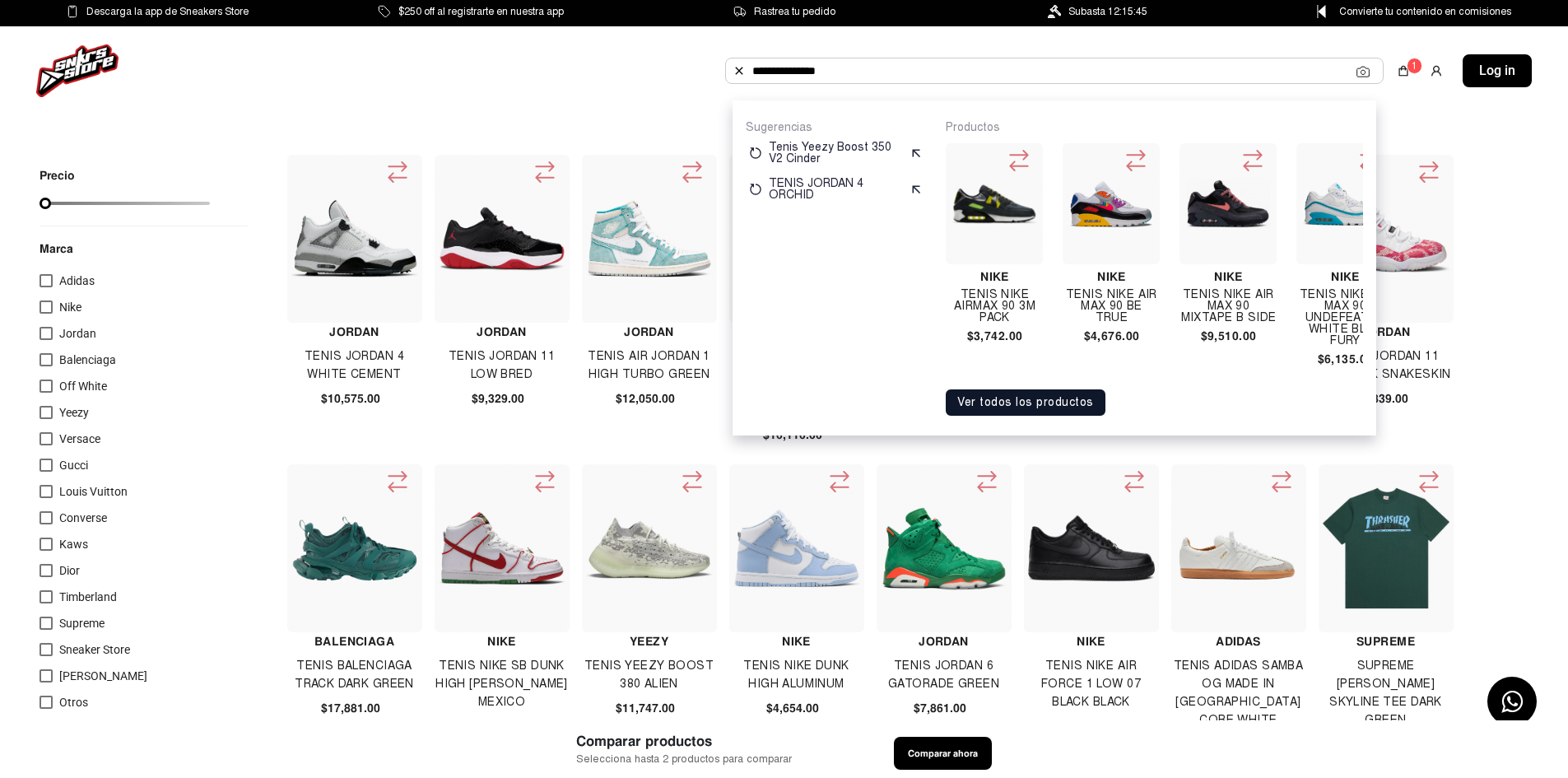
click at [1048, 415] on button "Ver todos los productos" at bounding box center [1025, 403] width 159 height 26
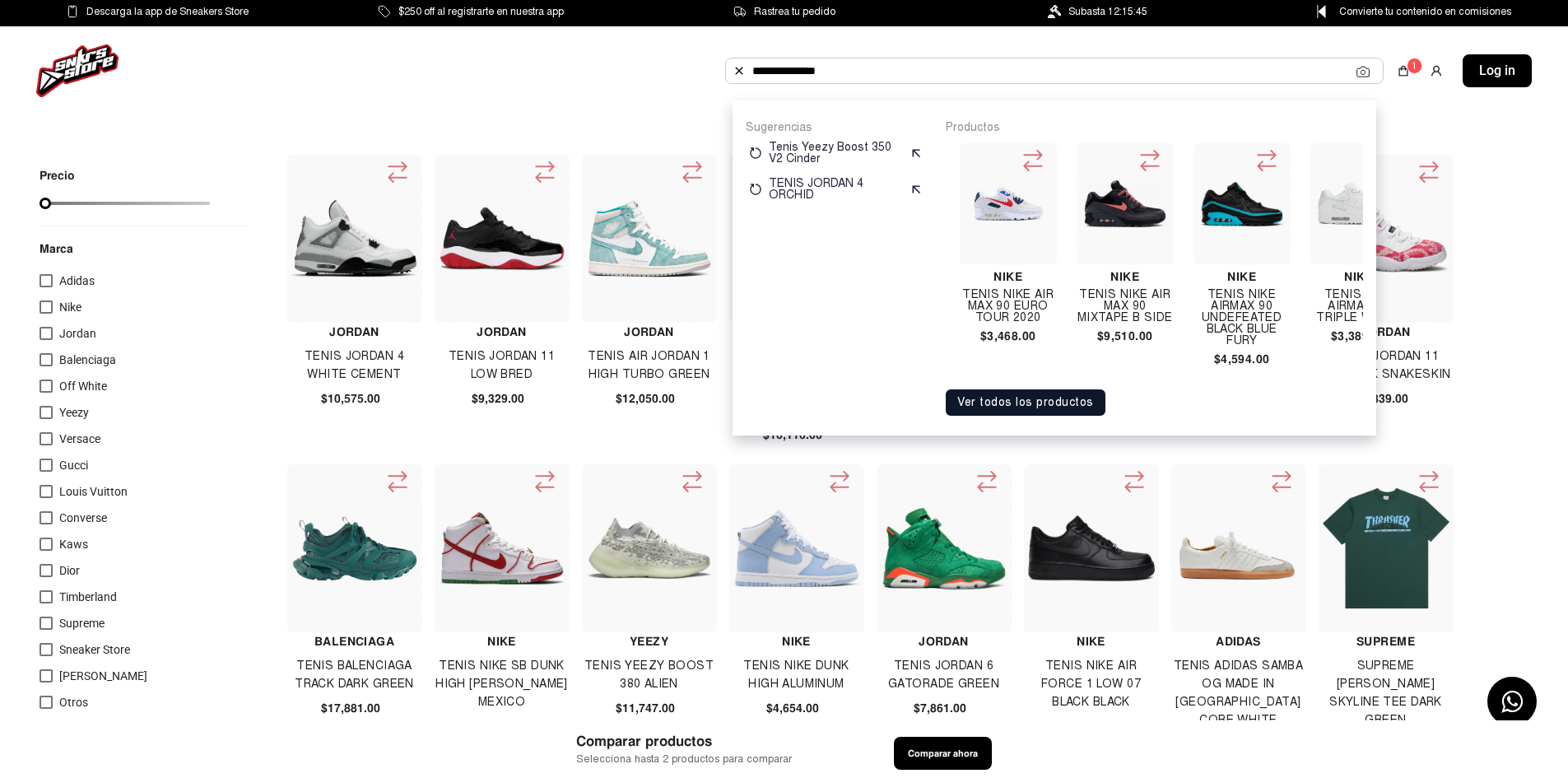
scroll to position [0, 792]
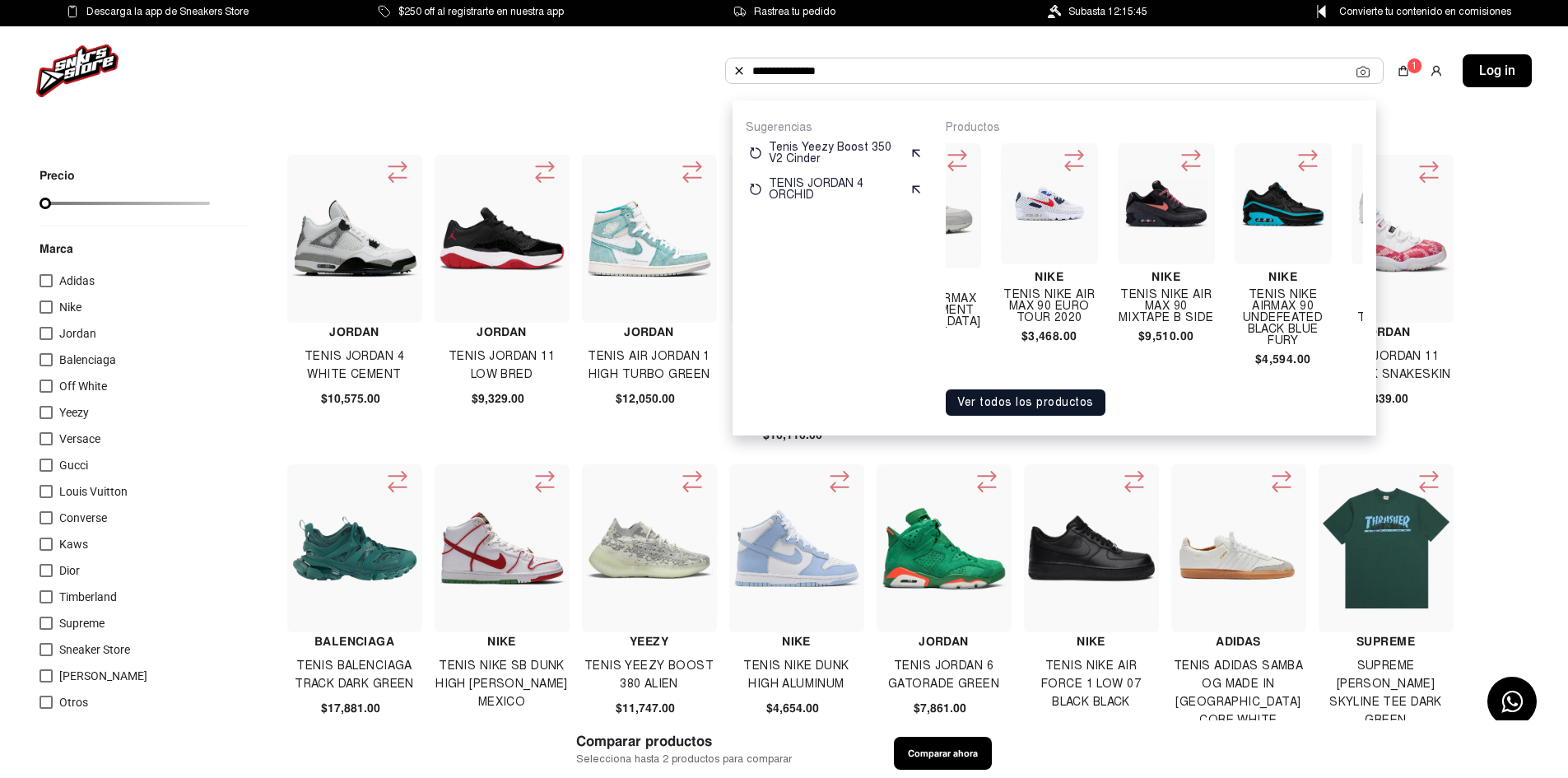
click at [1214, 71] on input "**********" at bounding box center [1055, 71] width 605 height 25
click at [1057, 407] on button "Ver todos los productos" at bounding box center [1025, 403] width 159 height 26
click at [67, 76] on img at bounding box center [77, 71] width 82 height 53
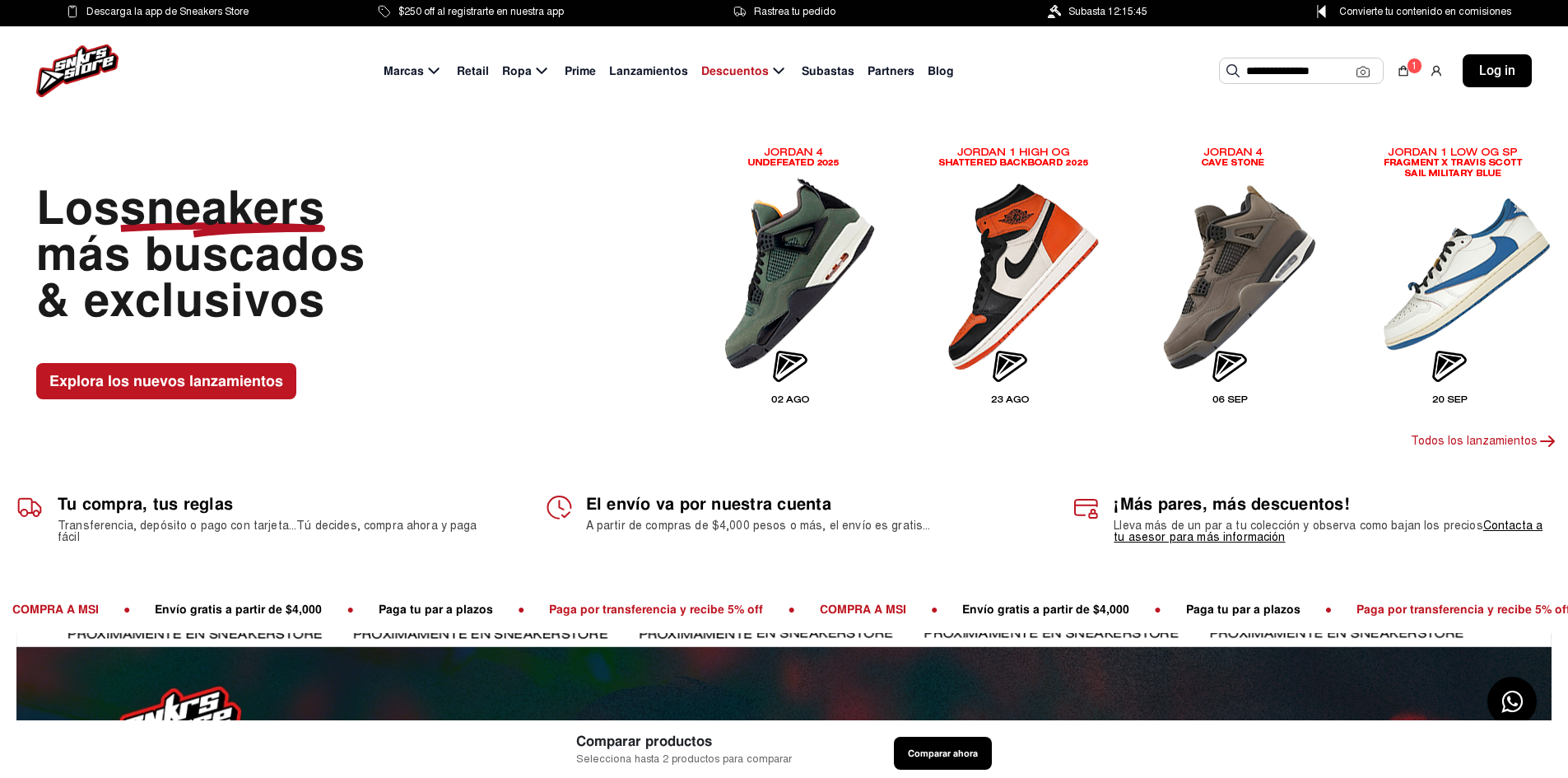
click at [1278, 69] on input "**********" at bounding box center [1302, 71] width 110 height 25
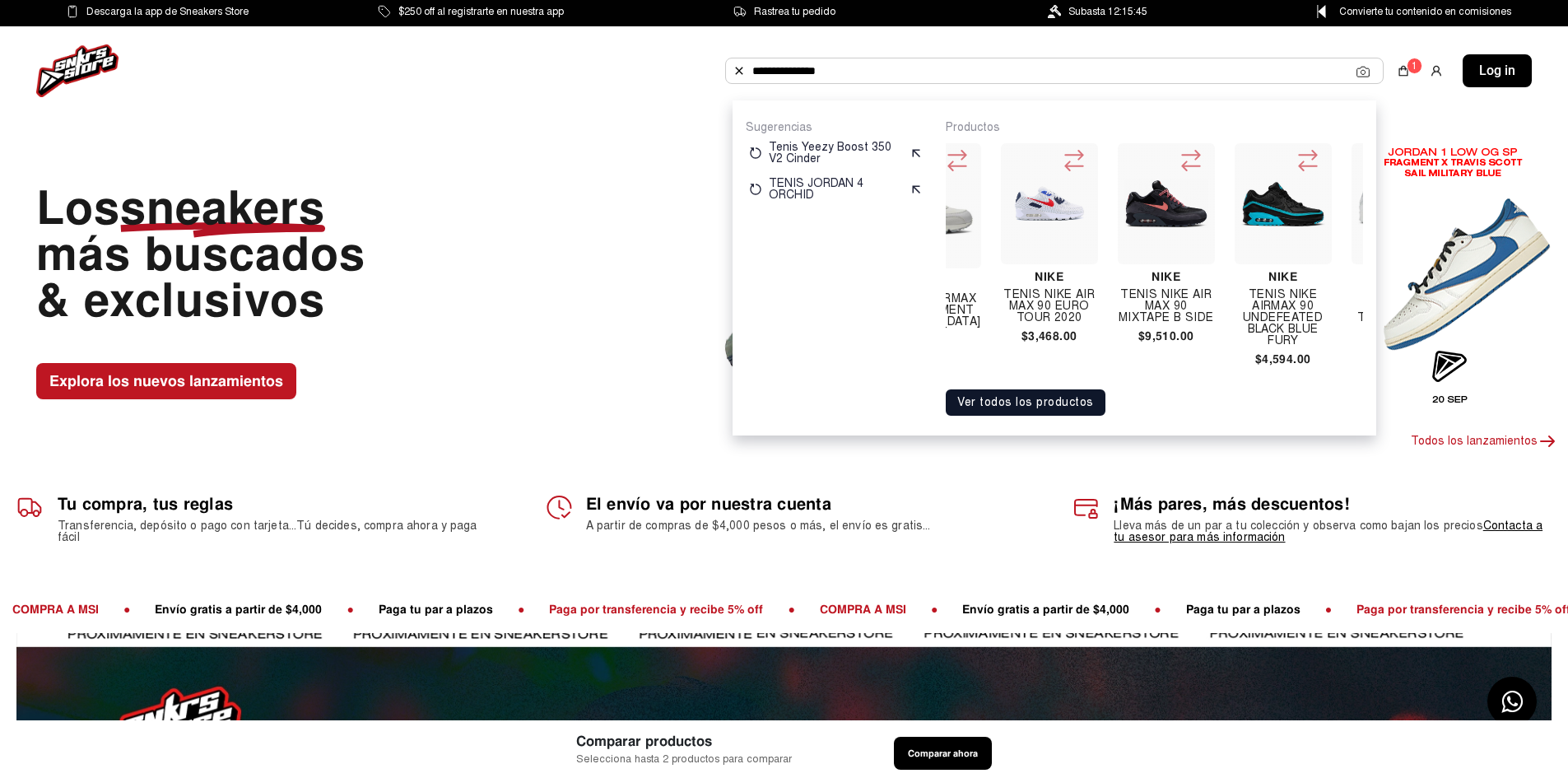
click at [1064, 416] on button "Ver todos los productos" at bounding box center [1025, 403] width 159 height 26
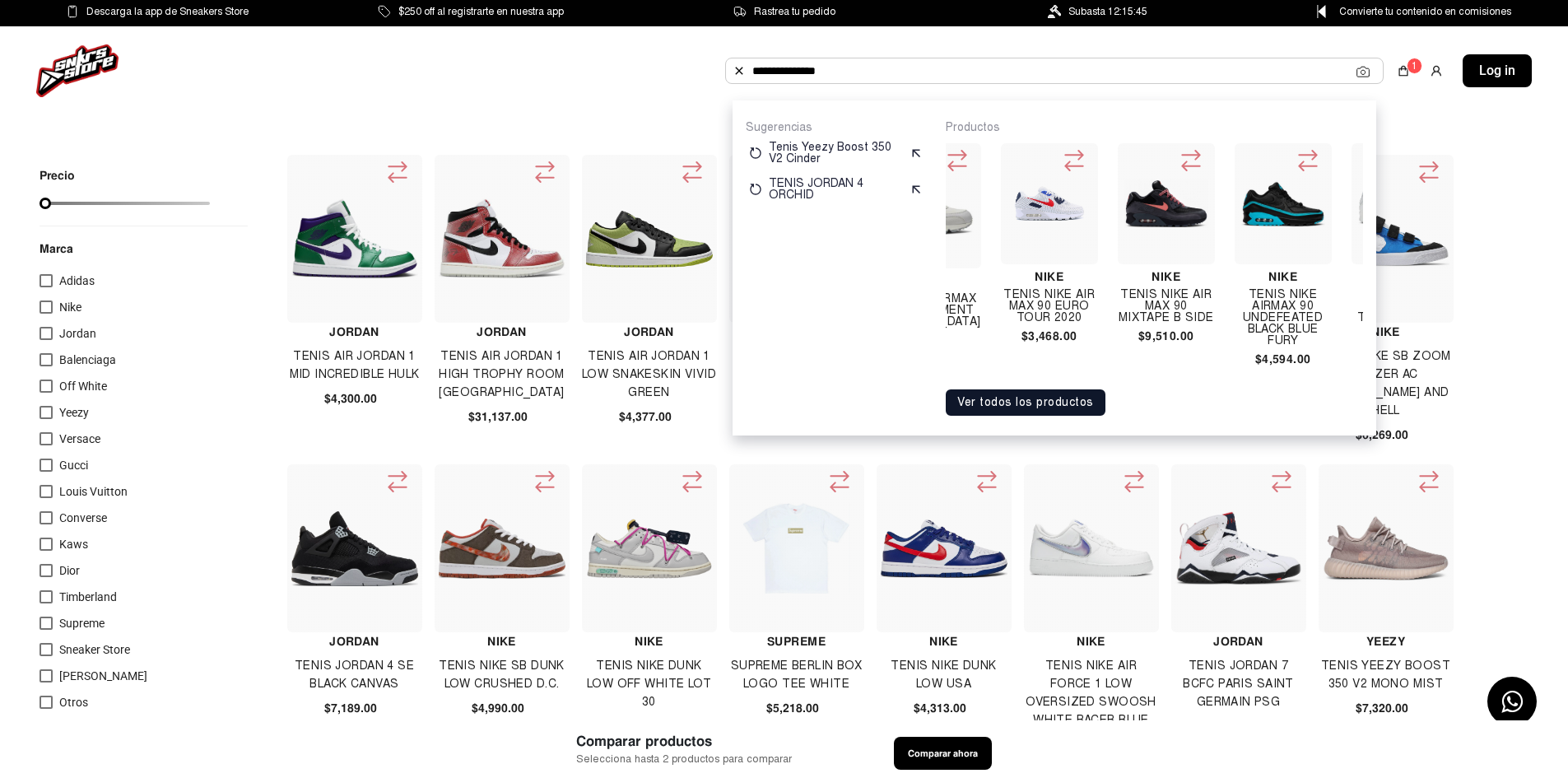
click at [1033, 415] on button "Ver todos los productos" at bounding box center [1025, 403] width 159 height 26
click at [89, 52] on img at bounding box center [77, 71] width 82 height 53
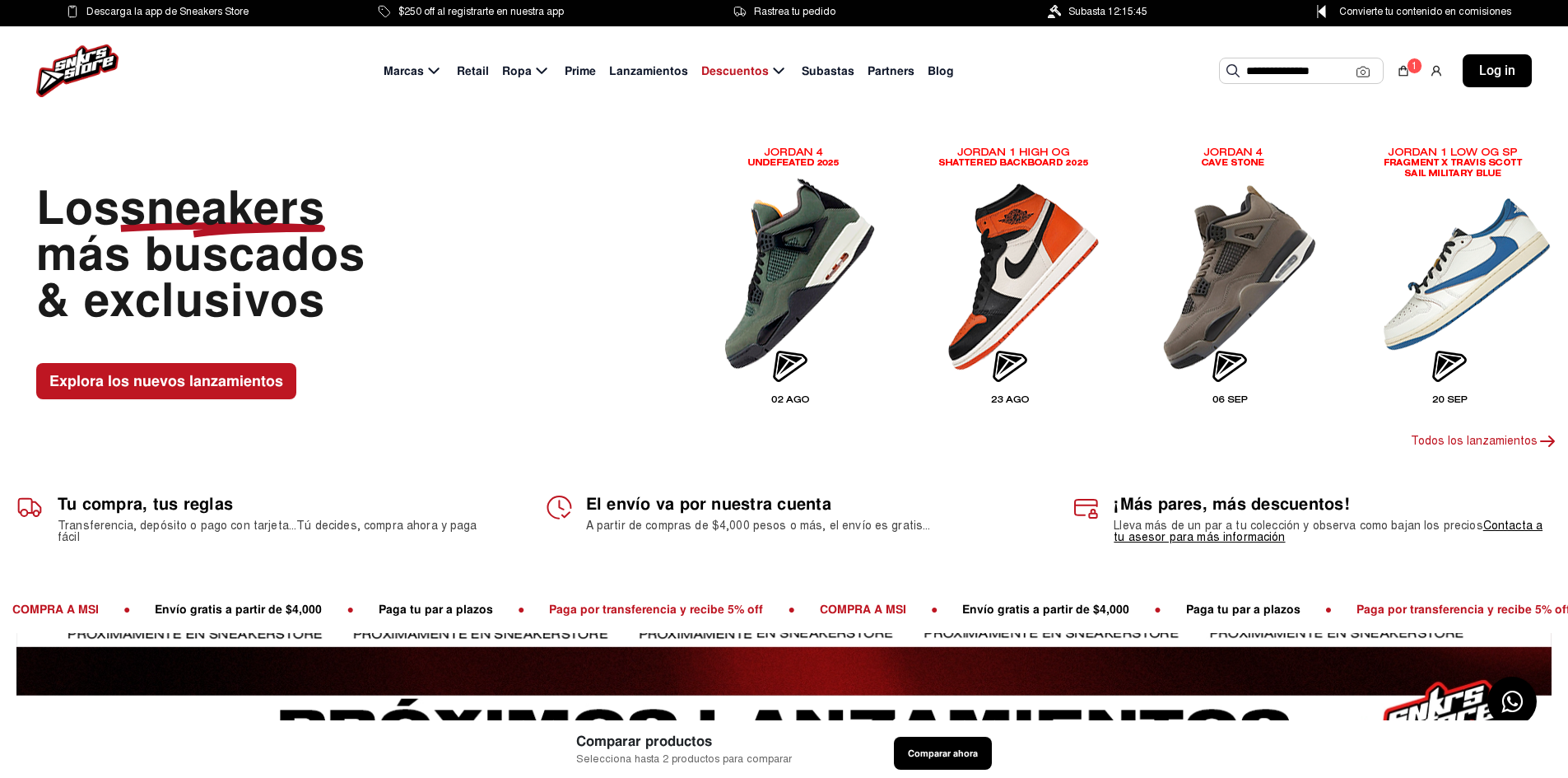
click at [1328, 75] on input "**********" at bounding box center [1302, 71] width 110 height 25
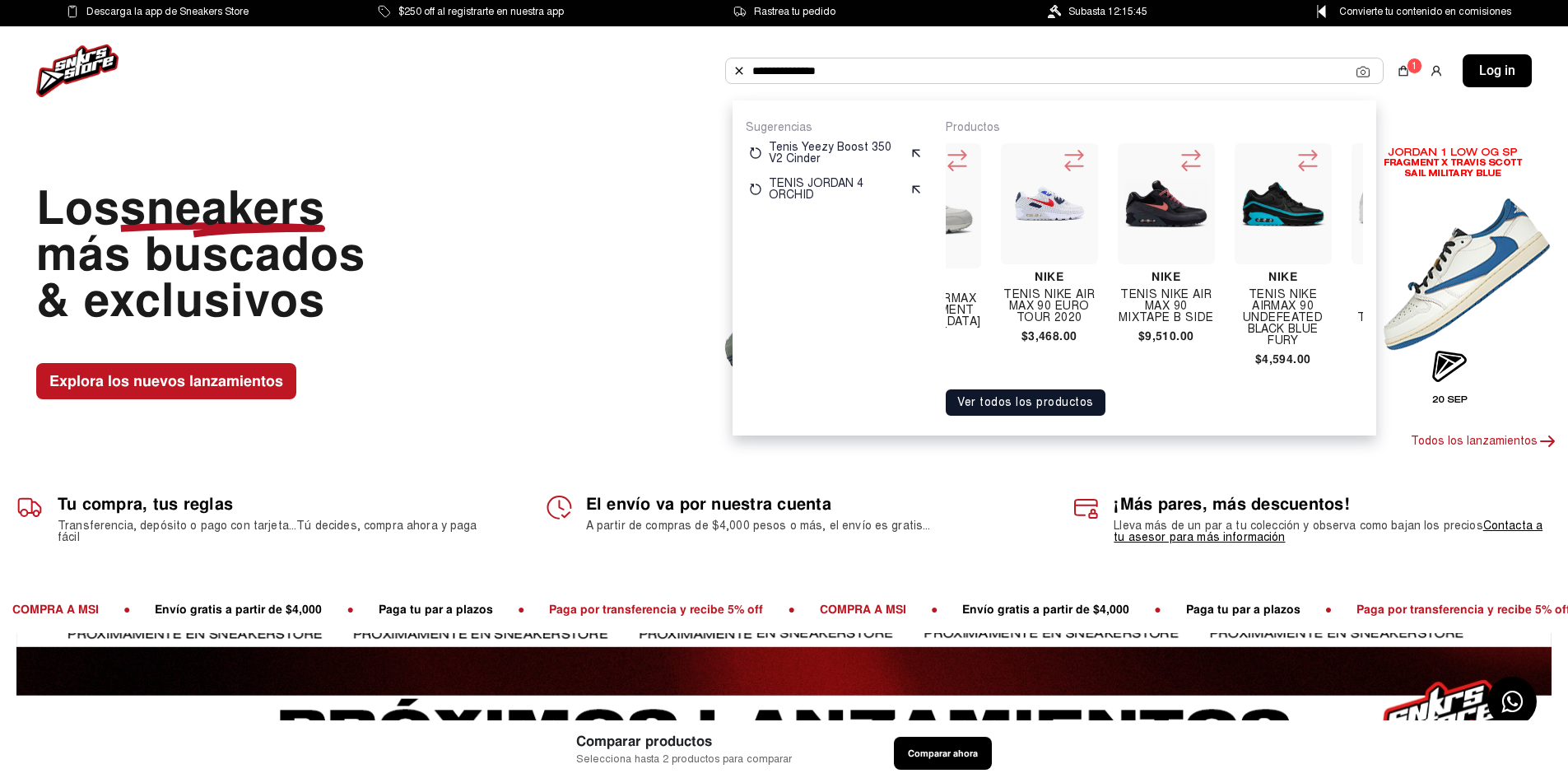
click at [1016, 415] on button "Ver todos los productos" at bounding box center [1025, 403] width 159 height 26
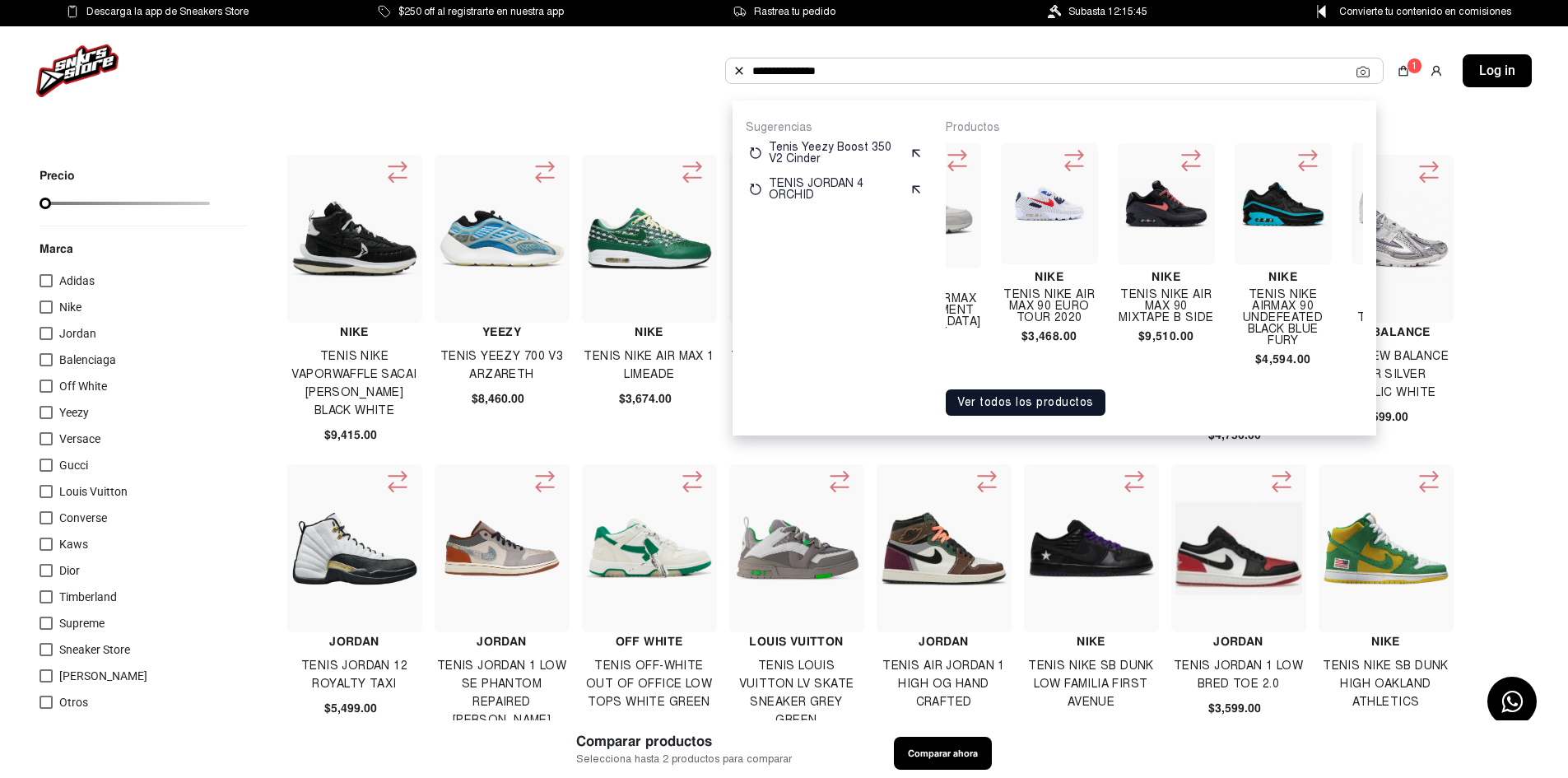
click at [917, 84] on div "**********" at bounding box center [1055, 71] width 659 height 26
click at [917, 72] on input "**********" at bounding box center [1055, 71] width 605 height 25
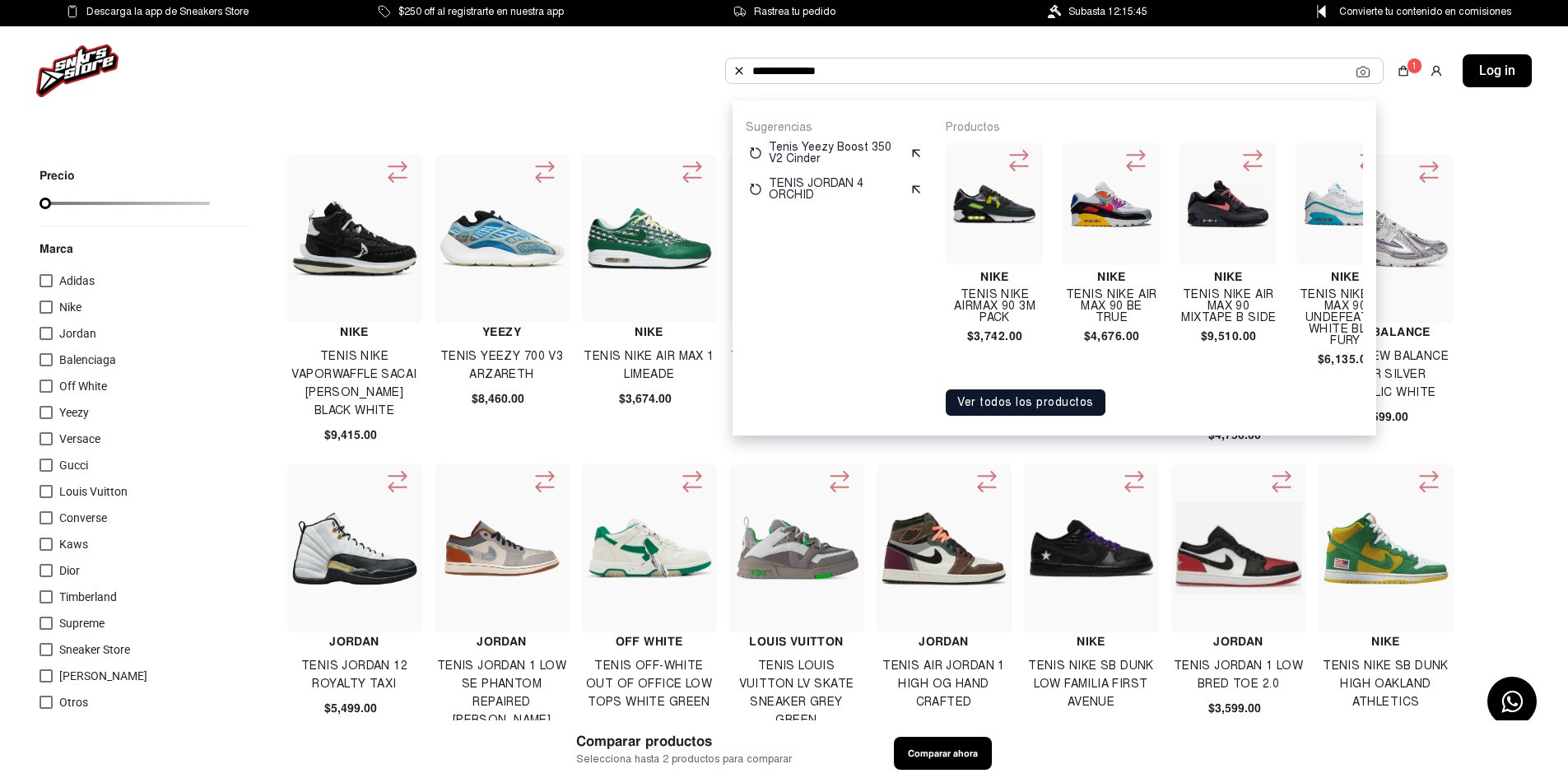
click at [1214, 213] on img at bounding box center [1228, 204] width 84 height 48
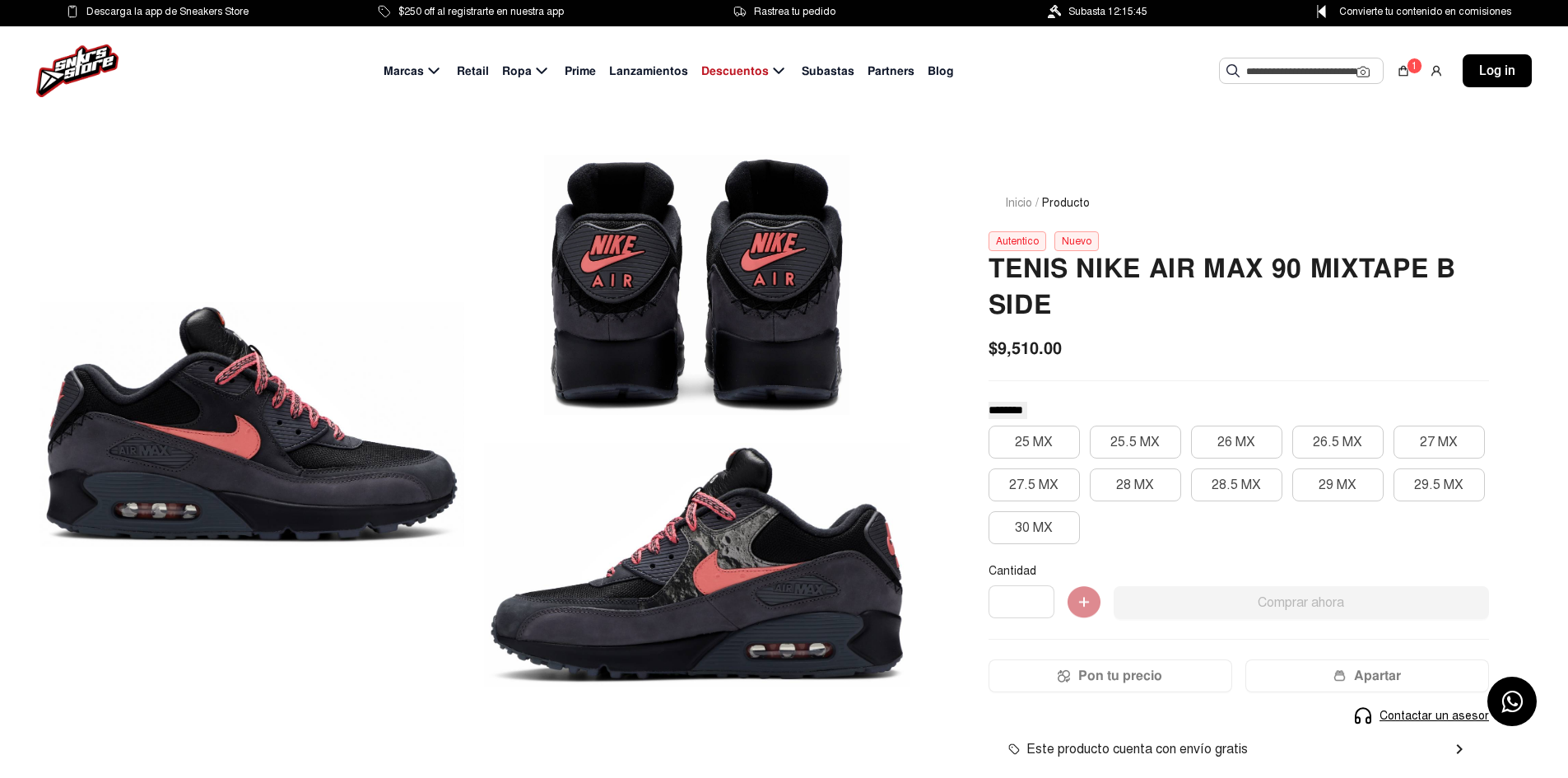
click at [77, 62] on img at bounding box center [77, 71] width 82 height 53
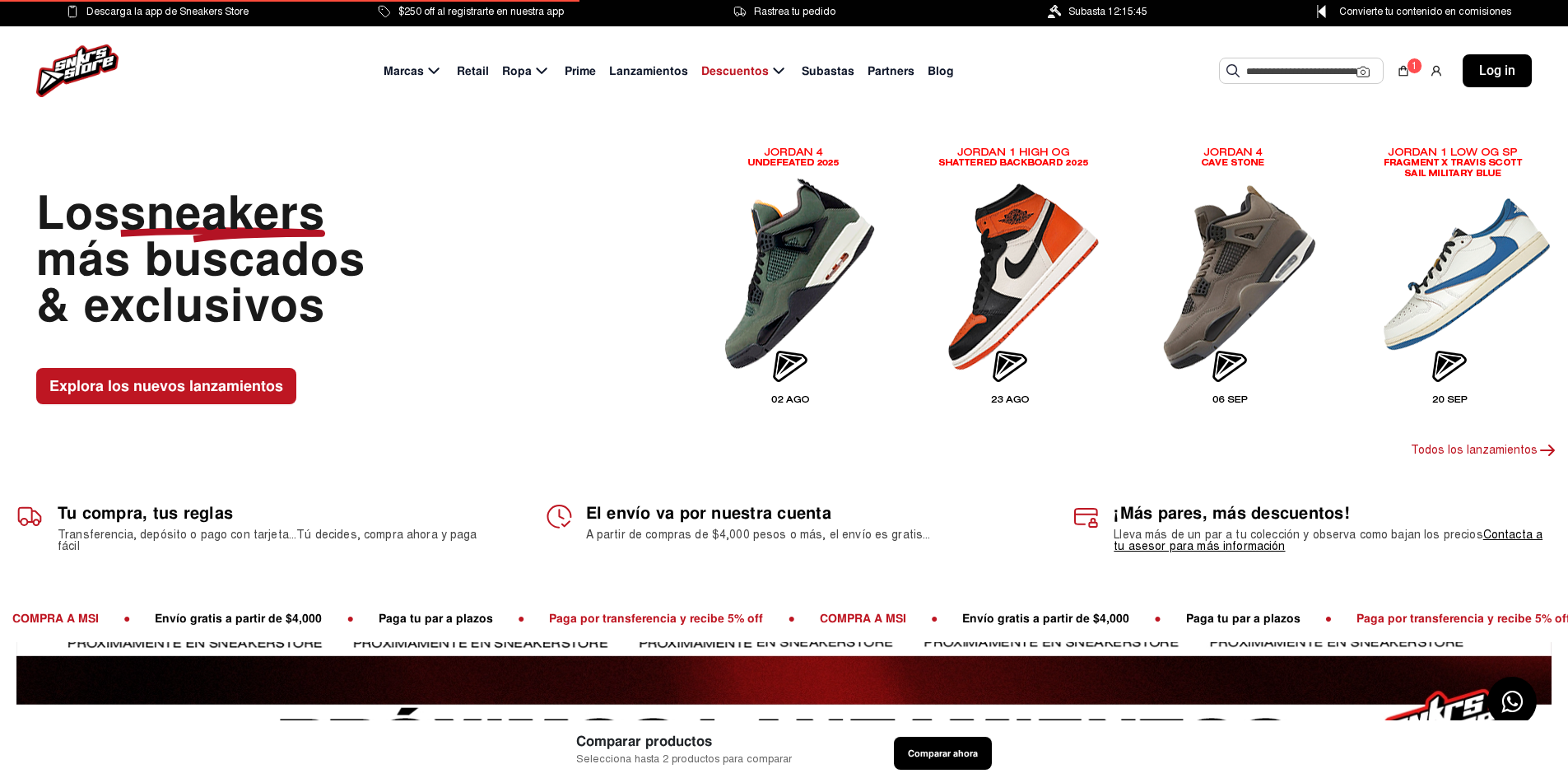
click at [77, 61] on img at bounding box center [77, 71] width 82 height 53
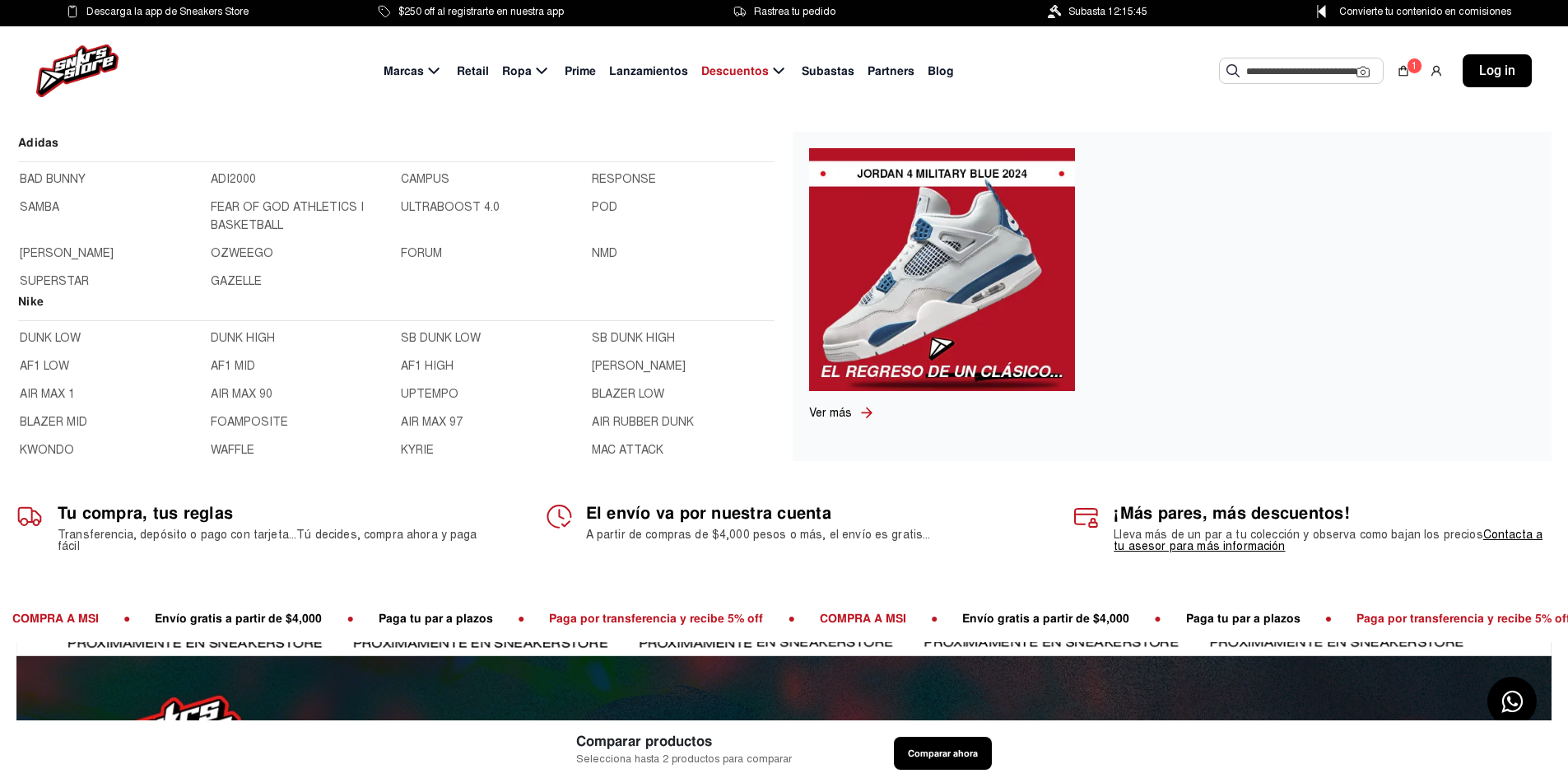
click at [241, 389] on link "AIR MAX 90" at bounding box center [301, 394] width 181 height 18
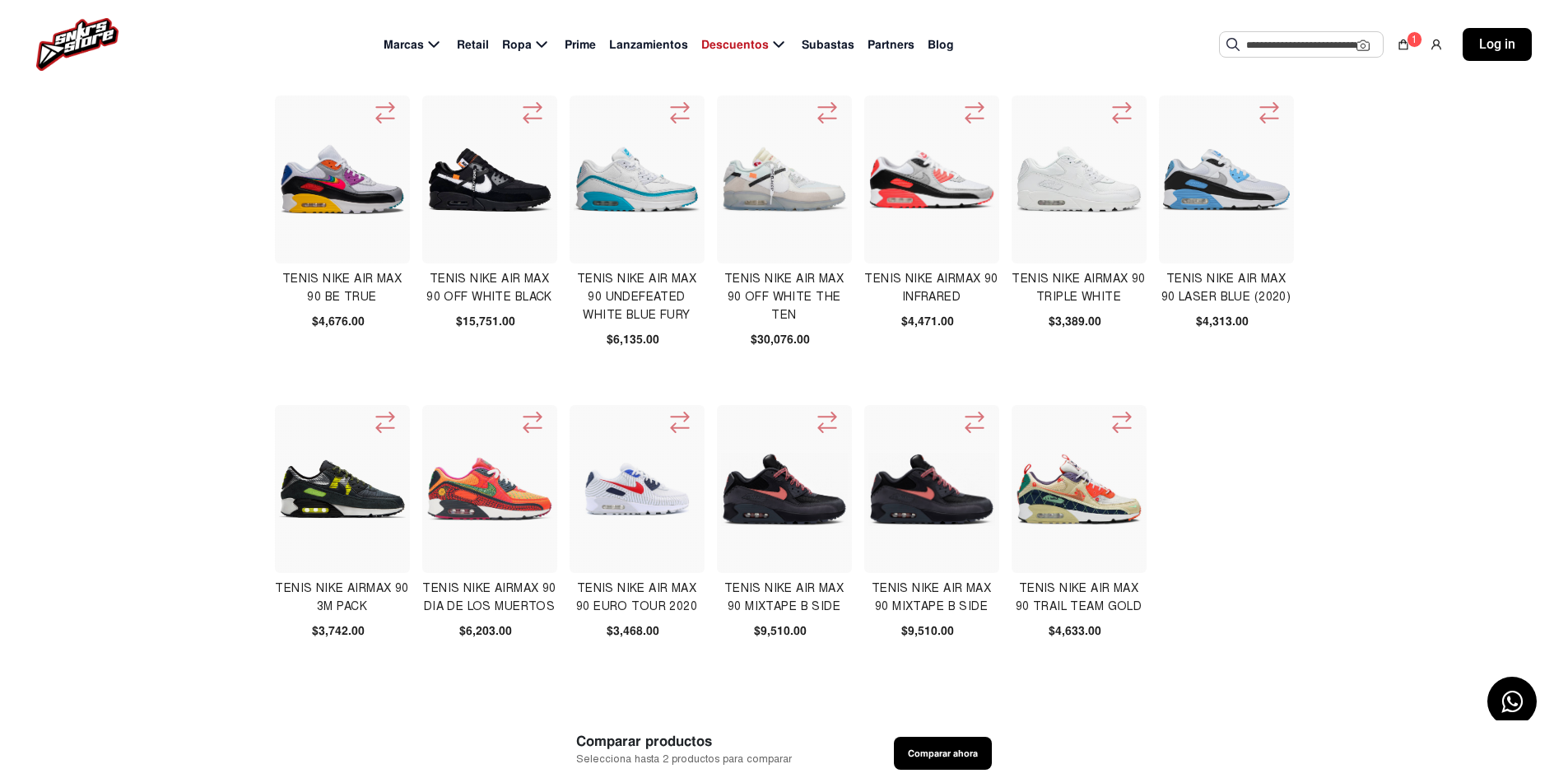
scroll to position [43, 0]
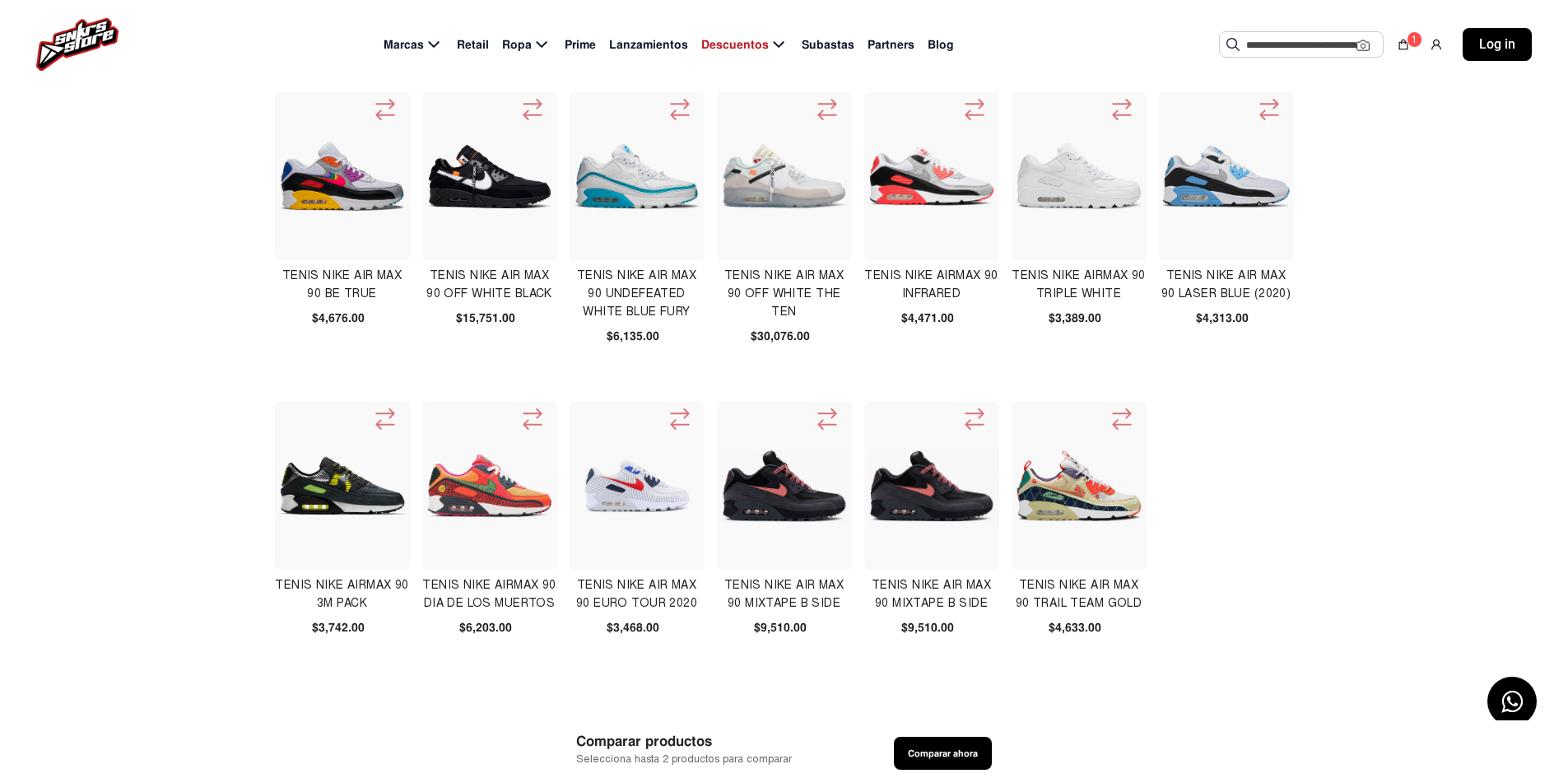
click at [1260, 46] on input "text" at bounding box center [1302, 44] width 110 height 25
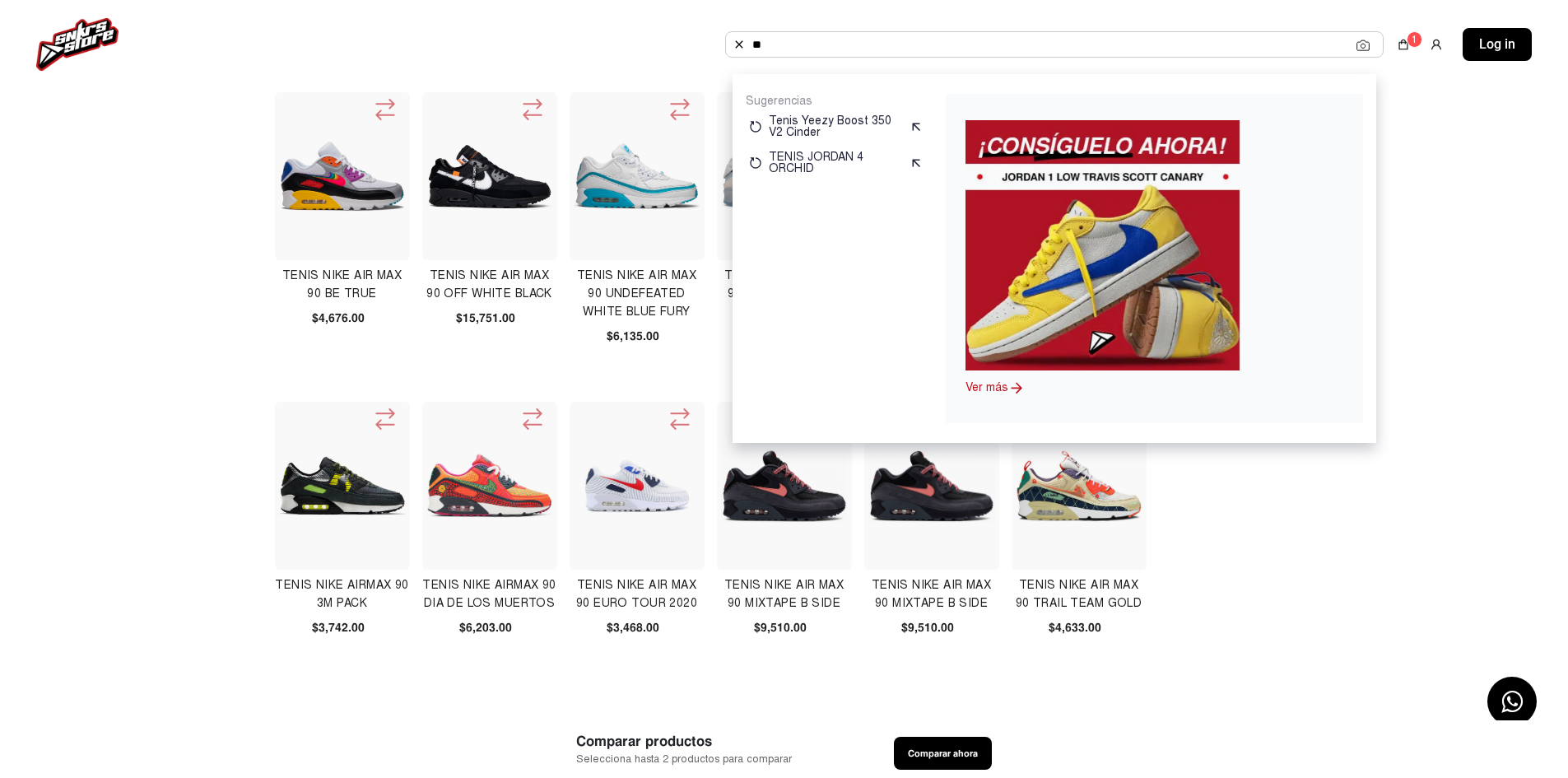
type input "*"
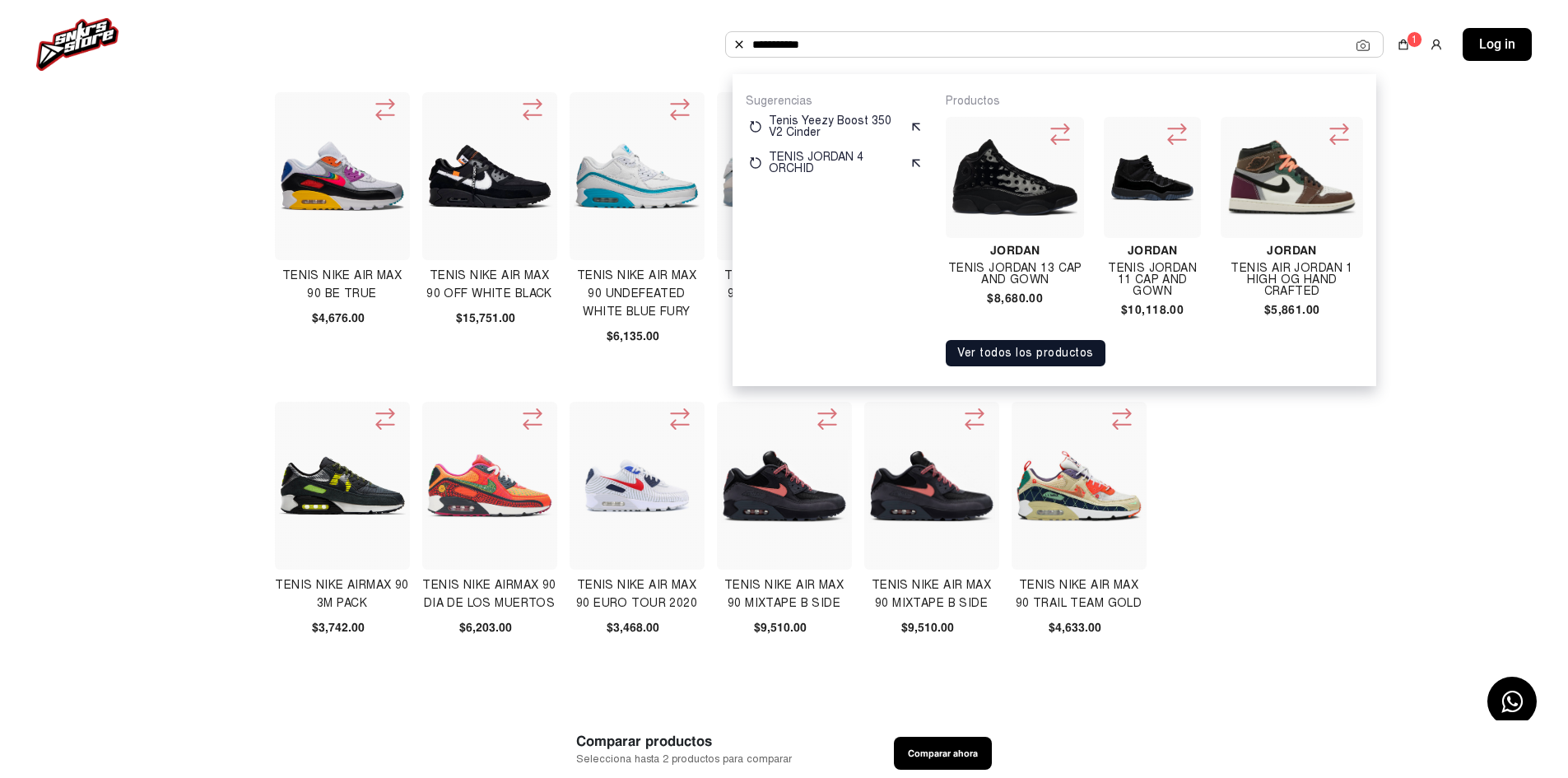
click at [818, 40] on input "**********" at bounding box center [1055, 44] width 605 height 25
type input "*"
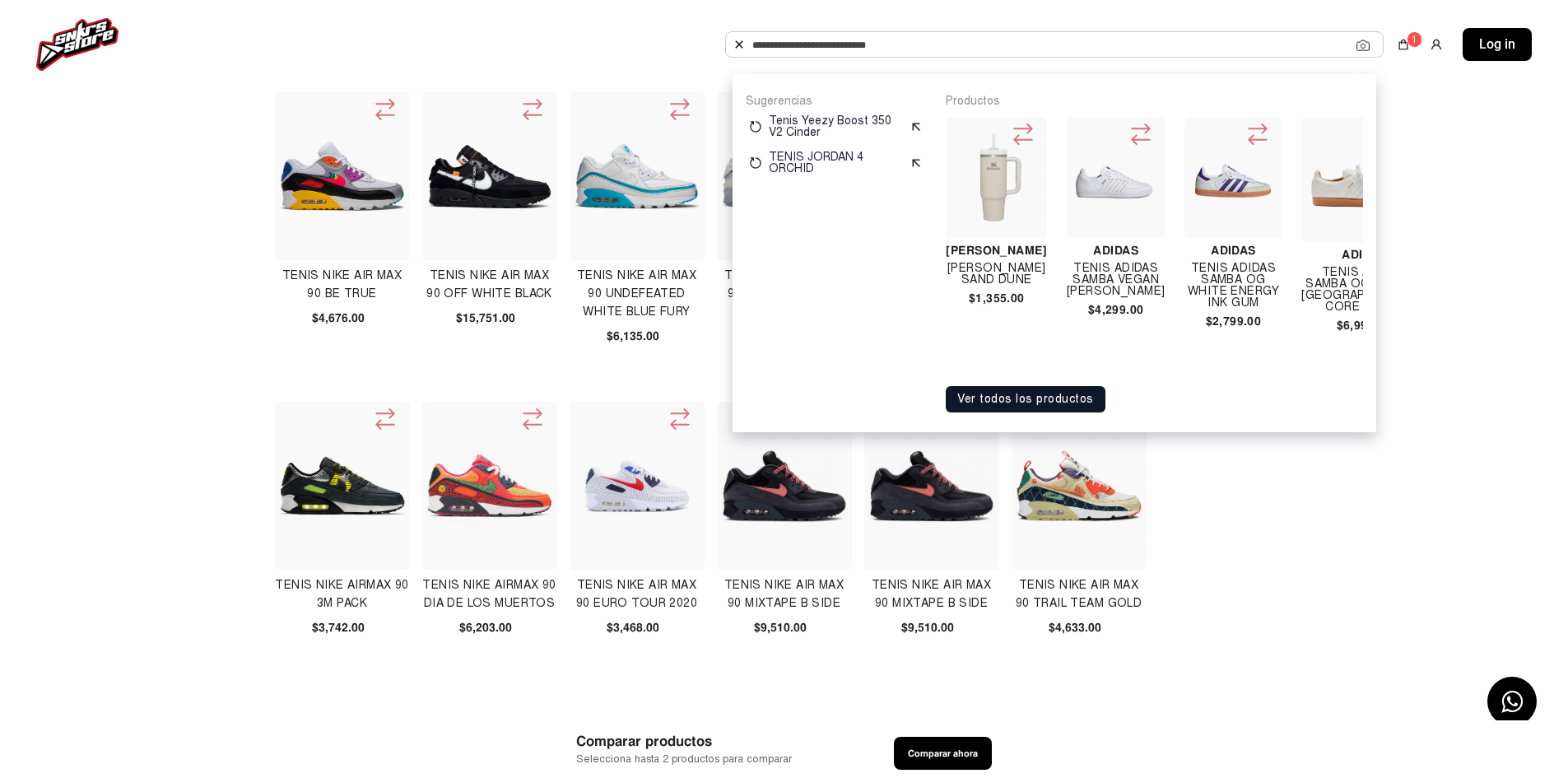
click at [108, 43] on img at bounding box center [77, 44] width 82 height 53
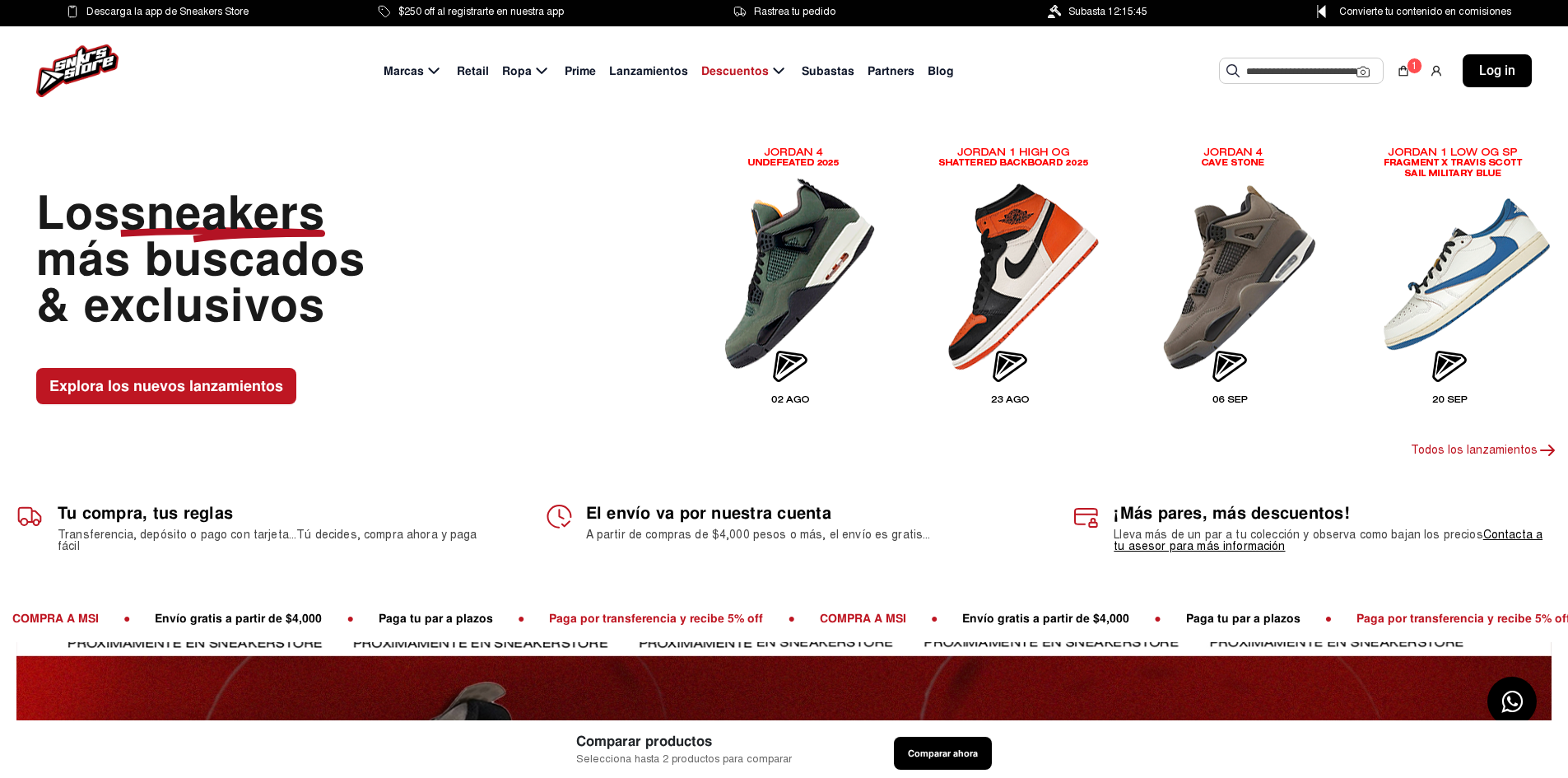
click at [1318, 68] on input "text" at bounding box center [1302, 71] width 110 height 25
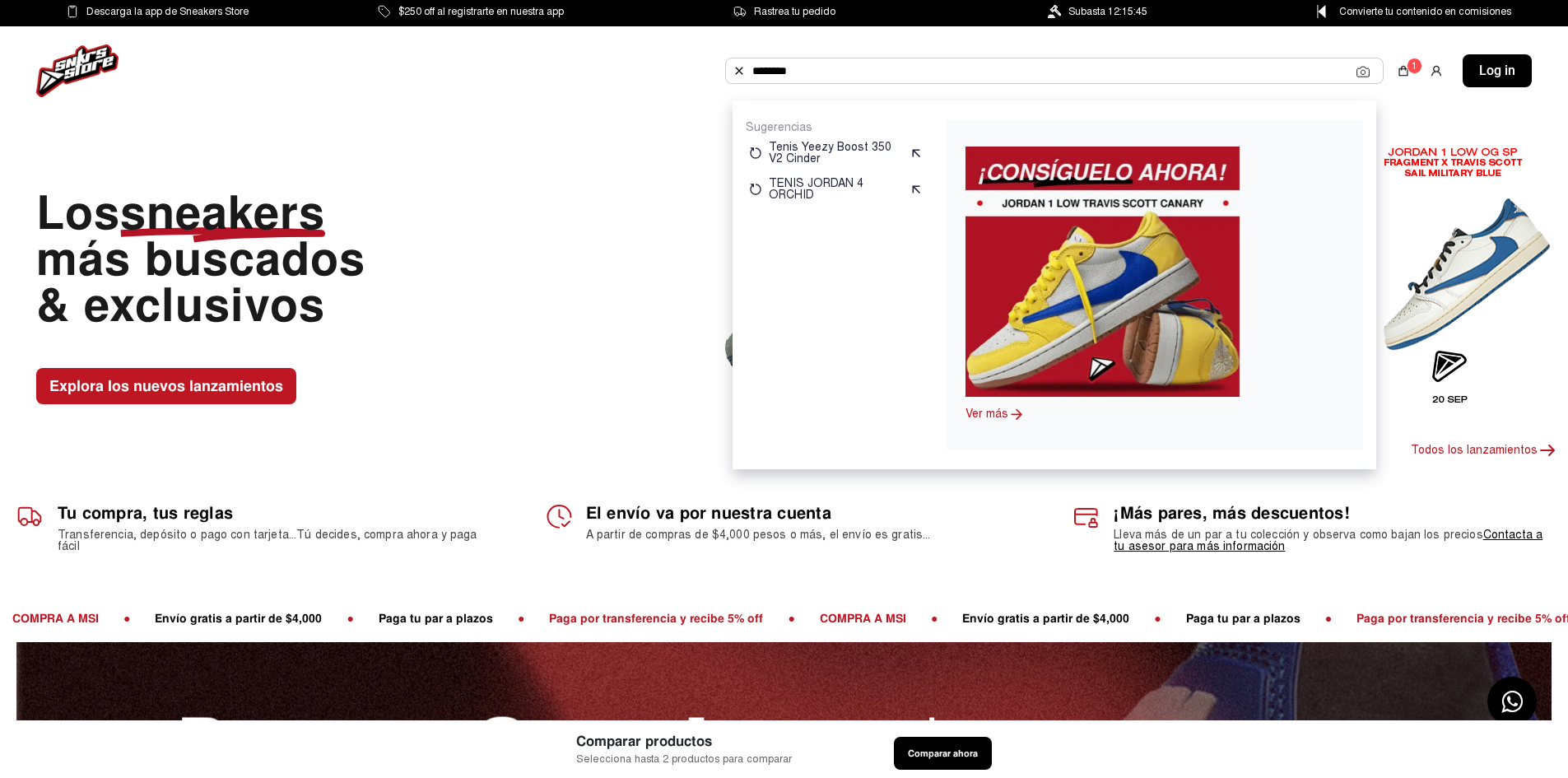
click at [1060, 69] on input "********" at bounding box center [1055, 71] width 605 height 25
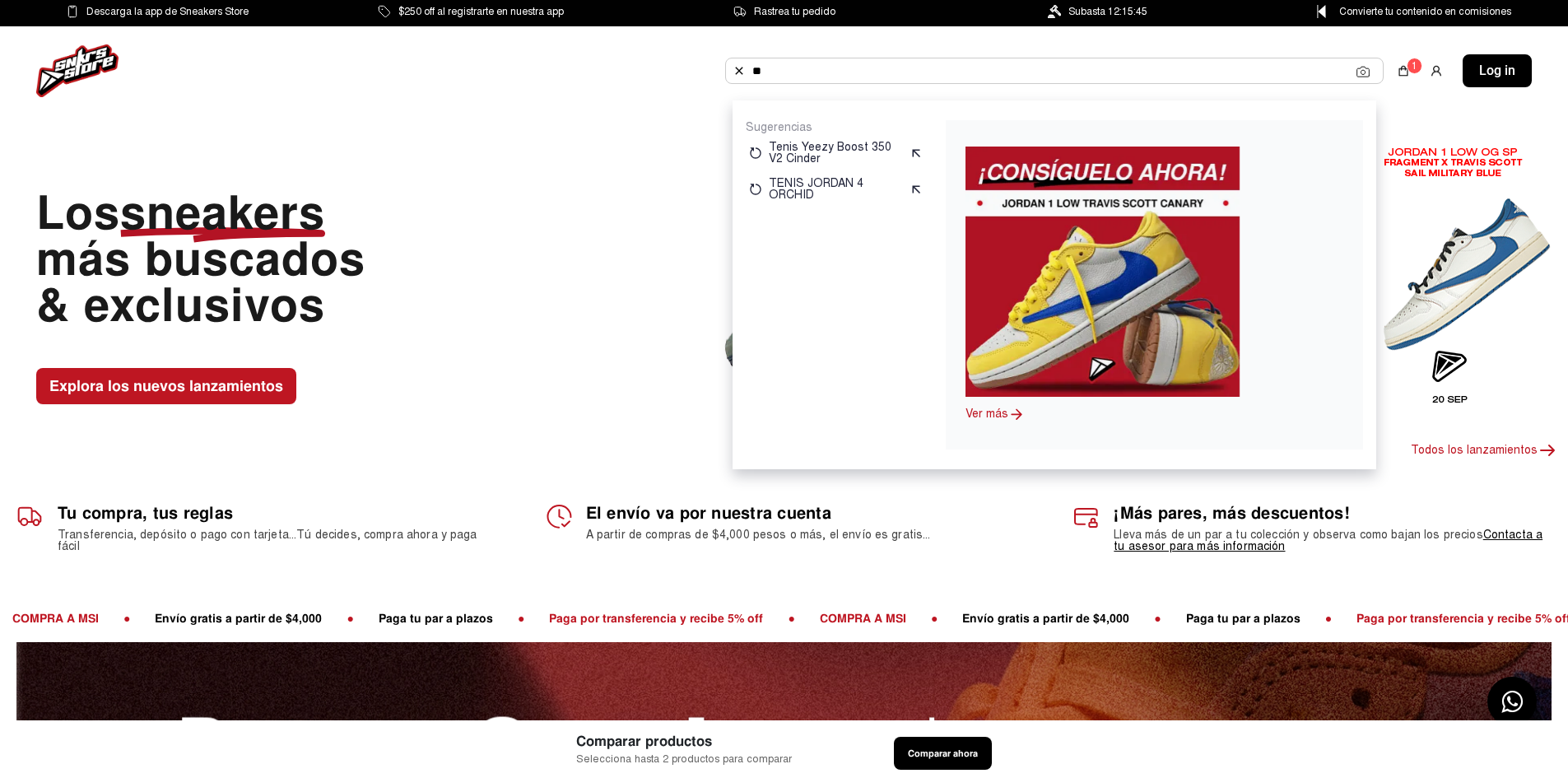
type input "*"
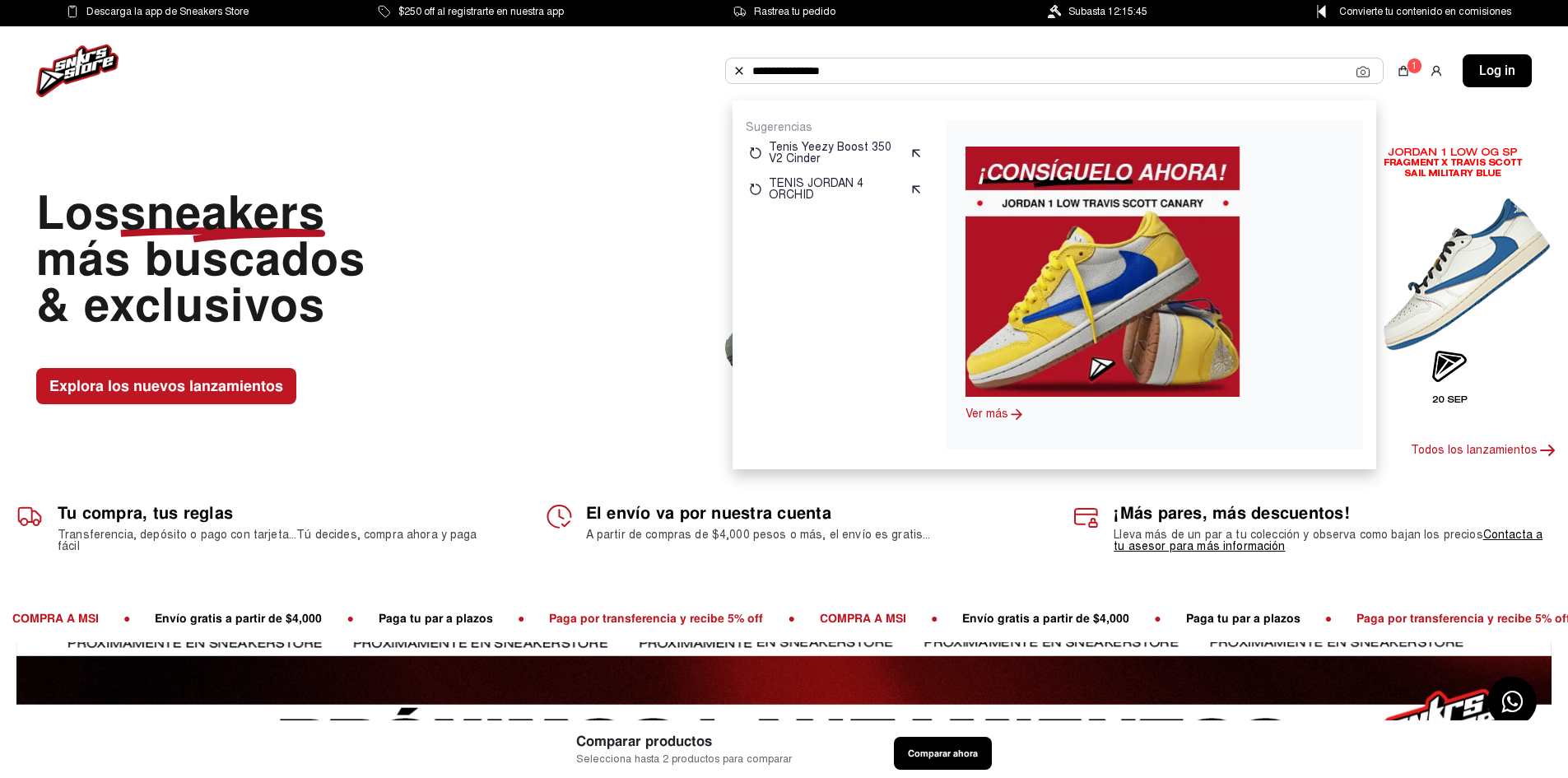
type input "**********"
